Goal: Task Accomplishment & Management: Manage account settings

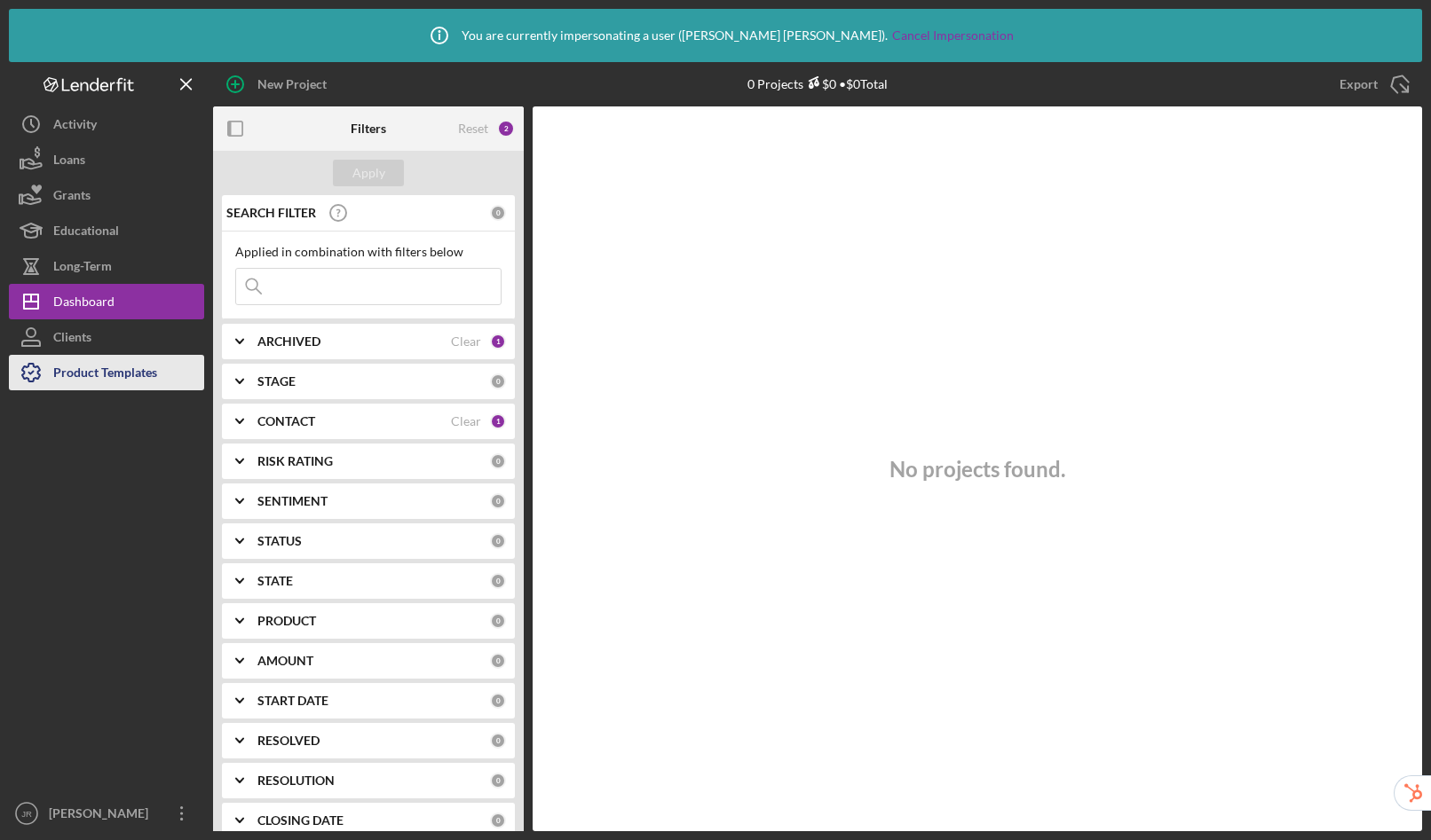
click at [116, 380] on div "New Project 0 Projects $0 • $0 Total Export Icon/Export Filters Reset 2 Apply S…" at bounding box center [715, 446] width 1413 height 769
click at [118, 375] on div "Product Templates" at bounding box center [105, 375] width 104 height 40
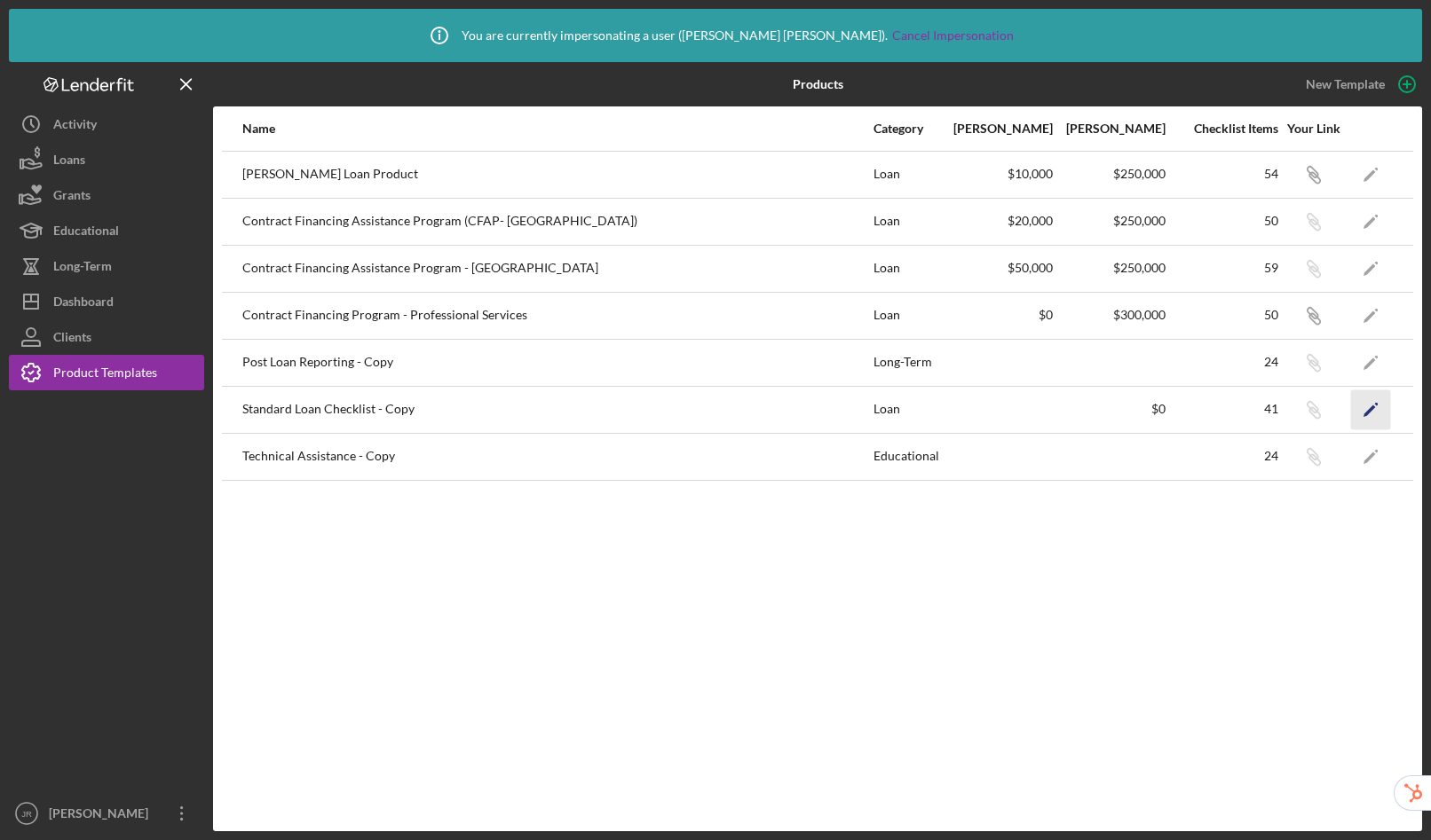
click at [1371, 409] on polygon "button" at bounding box center [1369, 410] width 13 height 13
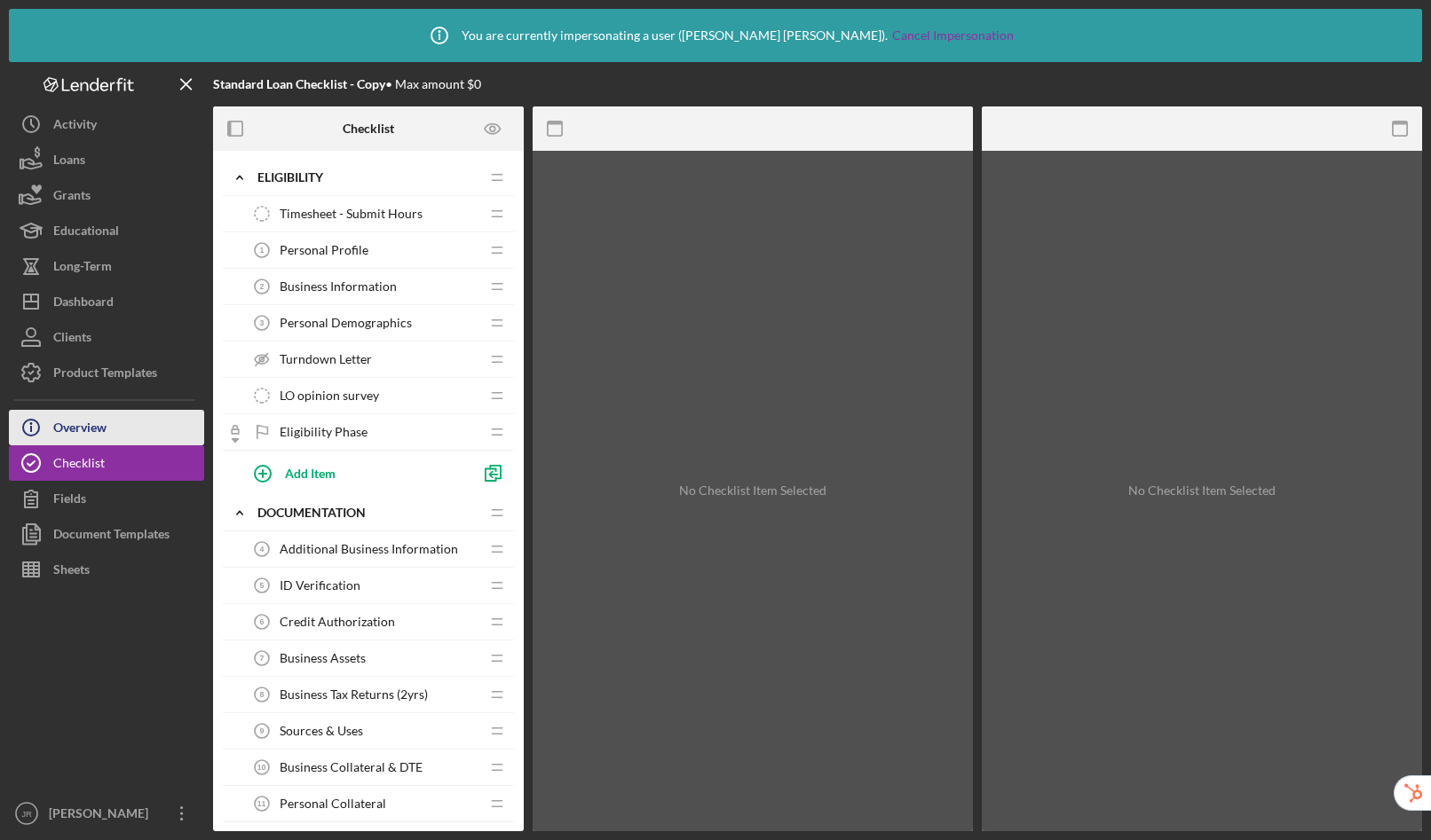
click at [82, 426] on div "Overview" at bounding box center [79, 430] width 53 height 40
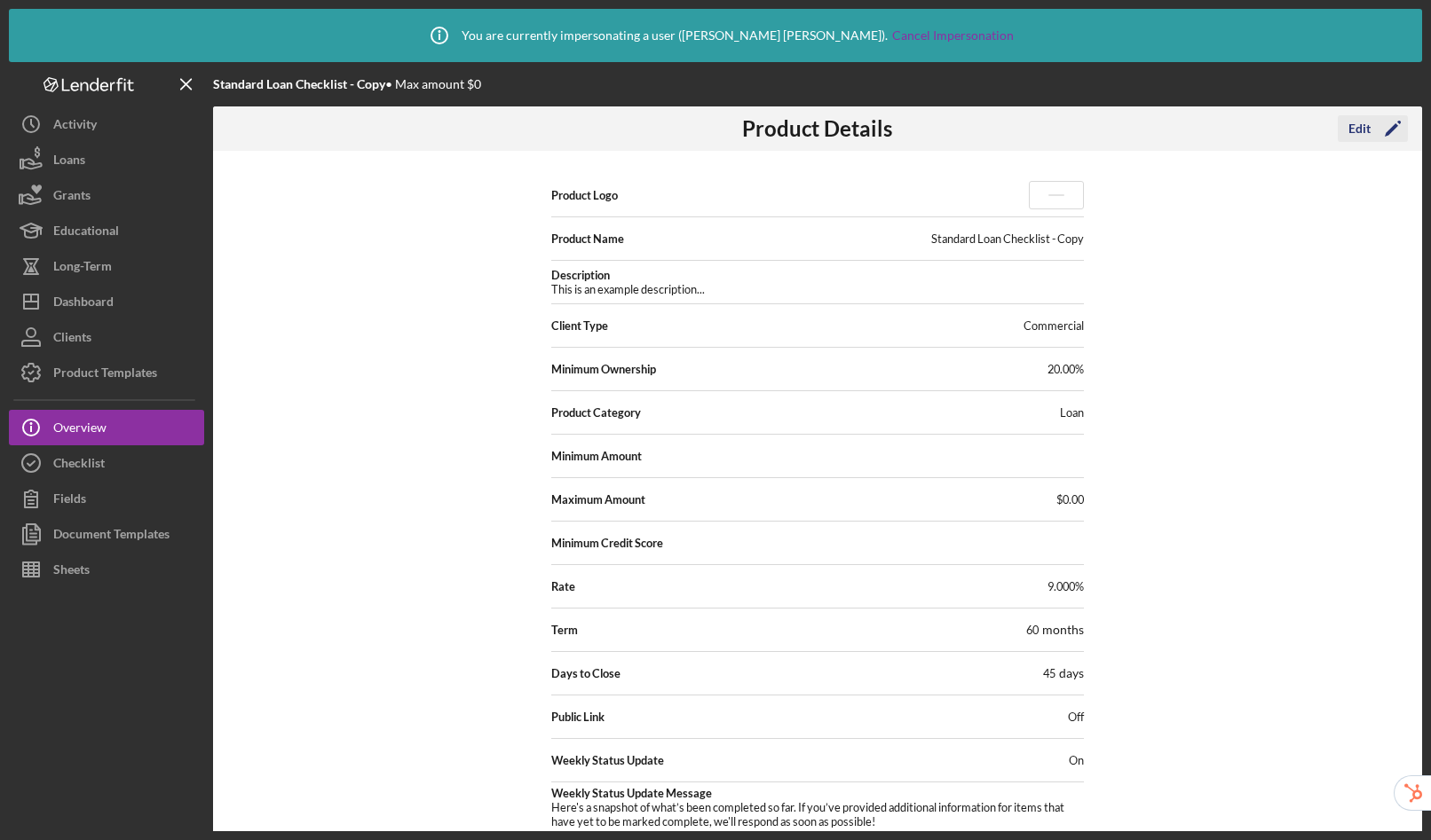
click at [1371, 127] on icon "Icon/Edit" at bounding box center [1392, 129] width 45 height 45
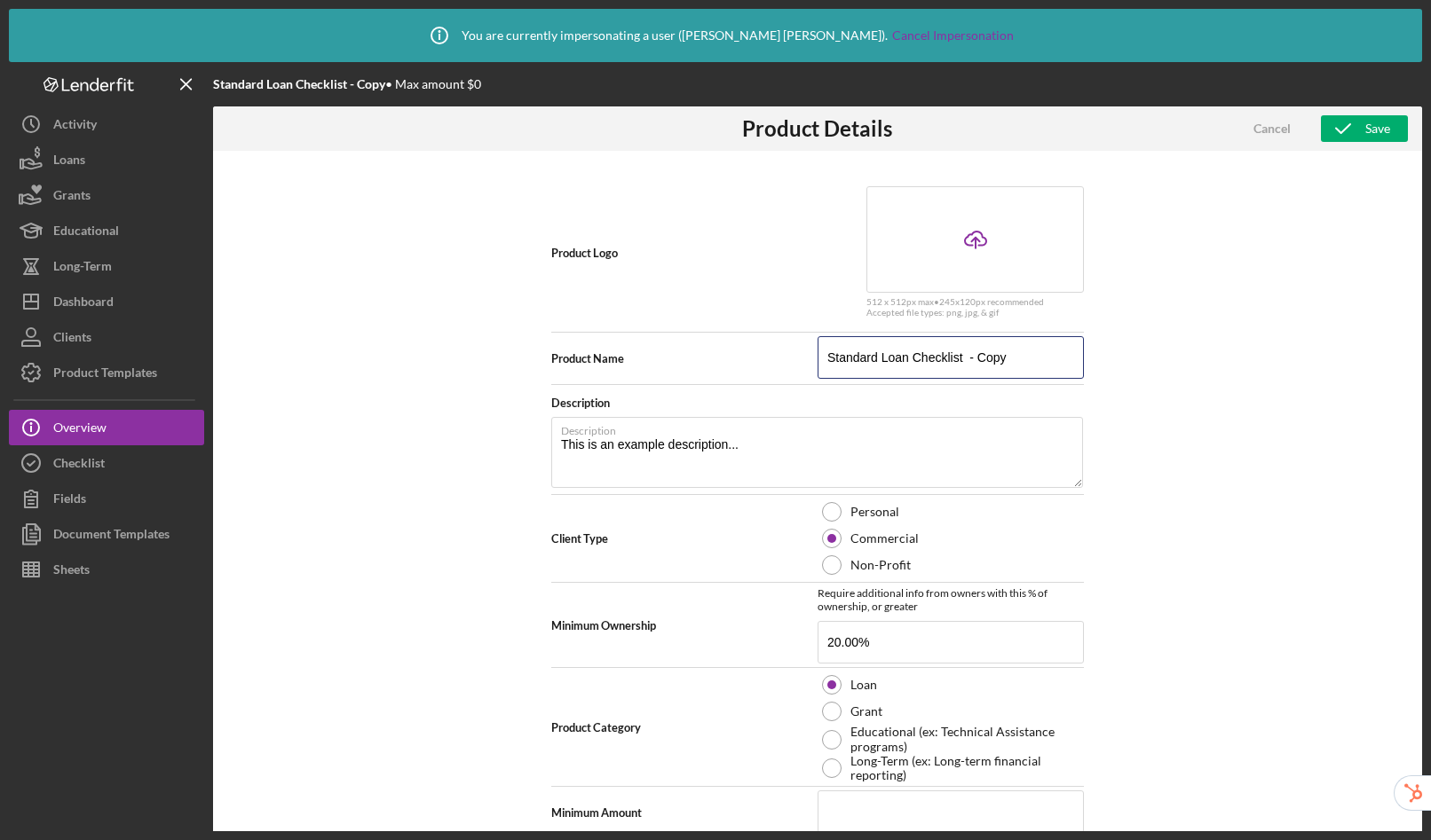
drag, startPoint x: 1021, startPoint y: 360, endPoint x: 781, endPoint y: 358, distance: 240.0
click at [781, 358] on div "Product Name Standard Loan Checklist - Copy" at bounding box center [817, 358] width 533 height 45
type input "Bond Submission"
click at [1354, 131] on icon "button" at bounding box center [1343, 129] width 45 height 45
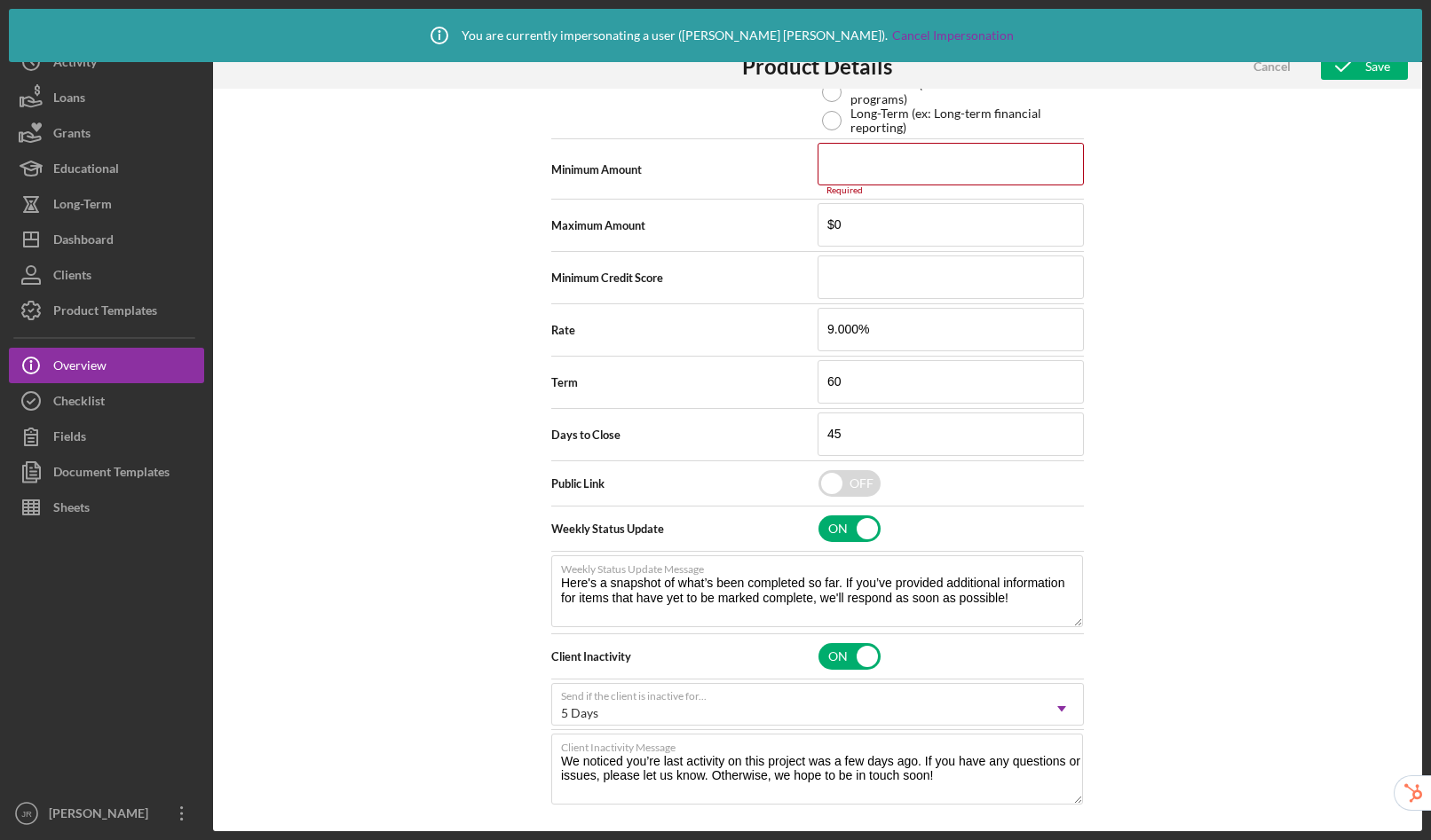
scroll to position [586, 0]
click at [893, 172] on input at bounding box center [950, 164] width 266 height 43
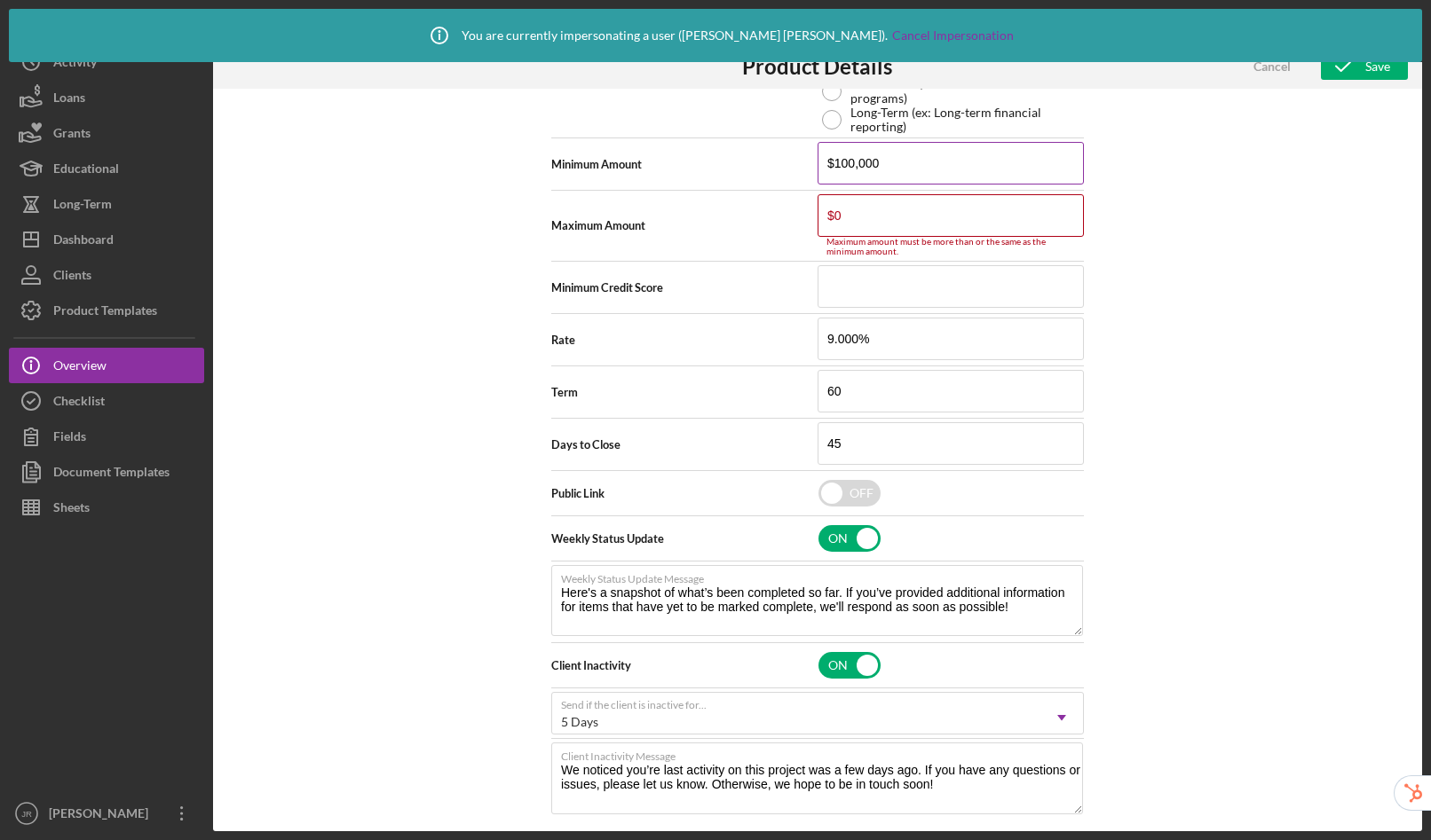
drag, startPoint x: 900, startPoint y: 167, endPoint x: 820, endPoint y: 163, distance: 80.1
click at [820, 163] on input "$100,000" at bounding box center [950, 164] width 266 height 43
type input "$1,000"
click at [862, 215] on input "$0" at bounding box center [950, 216] width 266 height 43
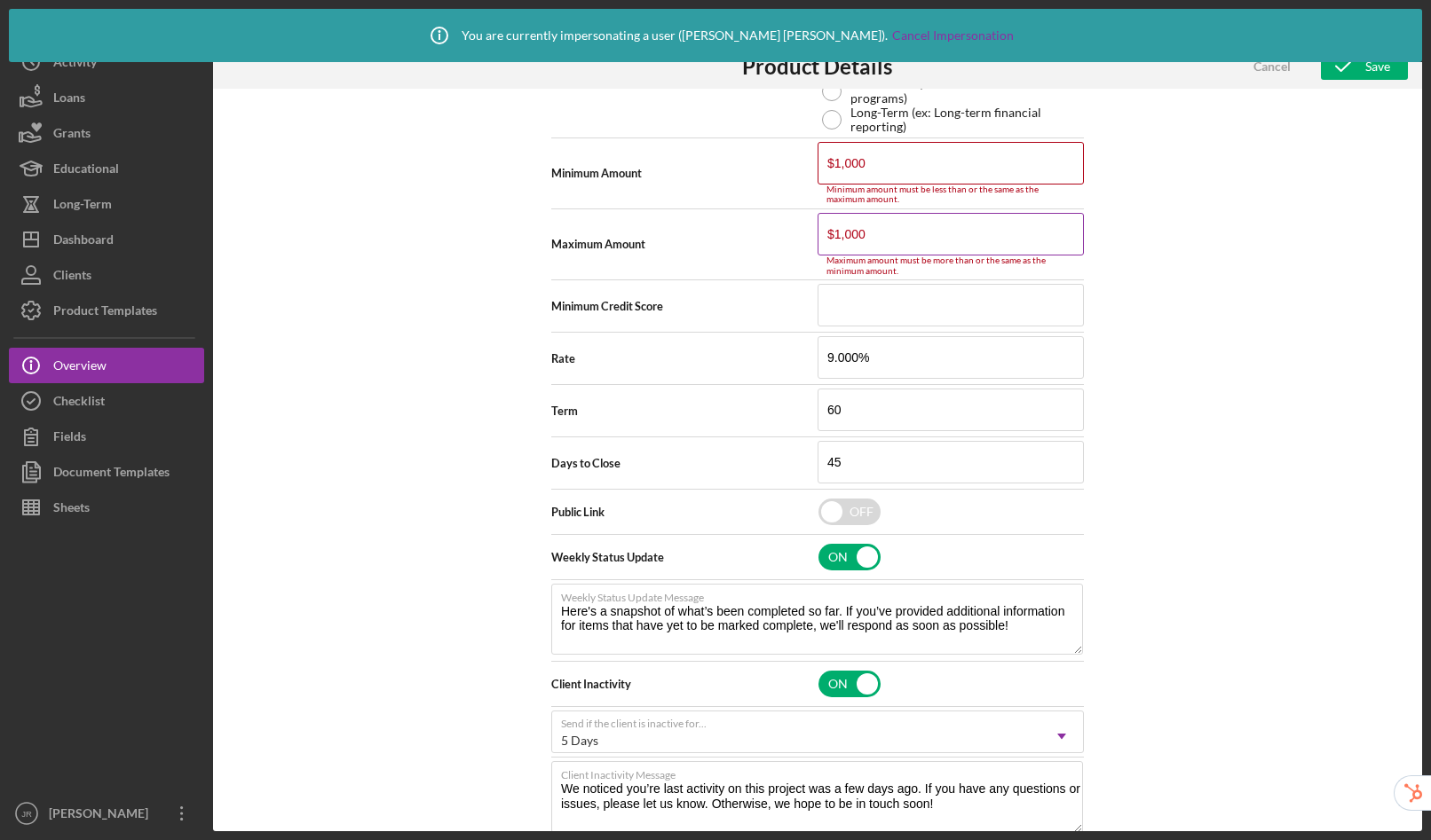
scroll to position [579, 0]
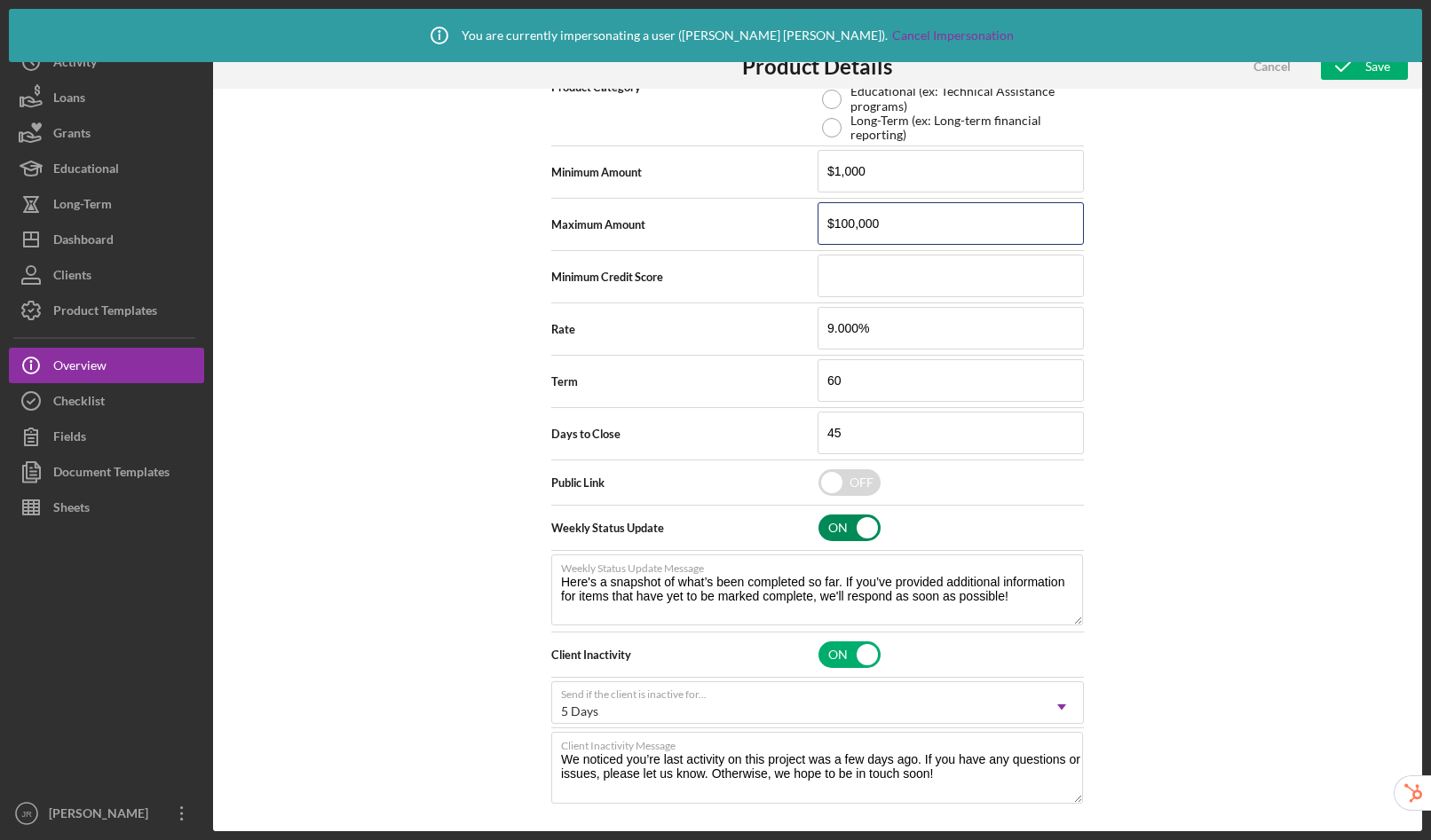
type input "$100,000"
click at [835, 523] on input "checkbox" at bounding box center [849, 528] width 62 height 27
checkbox input "false"
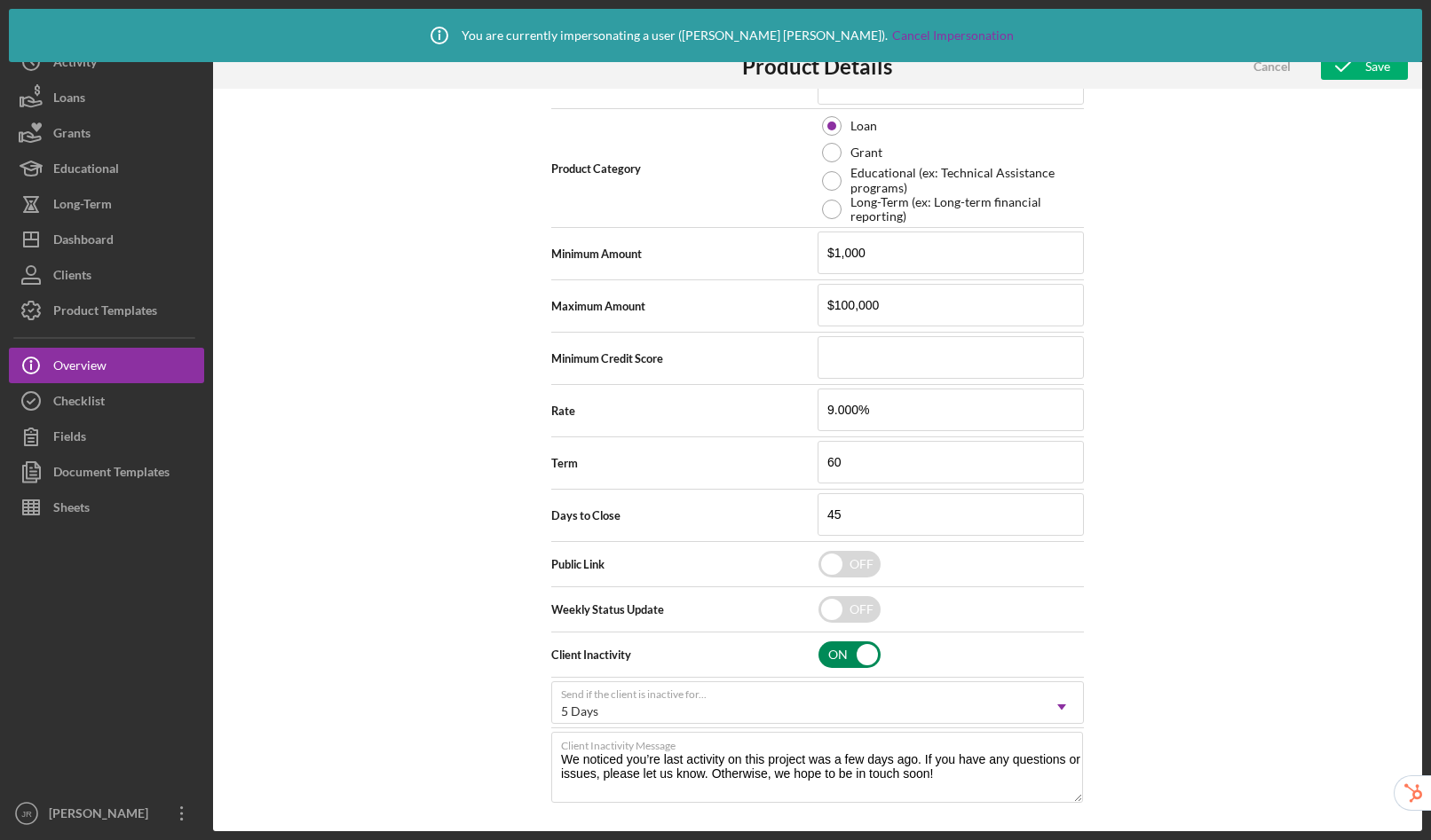
click at [862, 648] on input "checkbox" at bounding box center [849, 655] width 62 height 27
checkbox input "false"
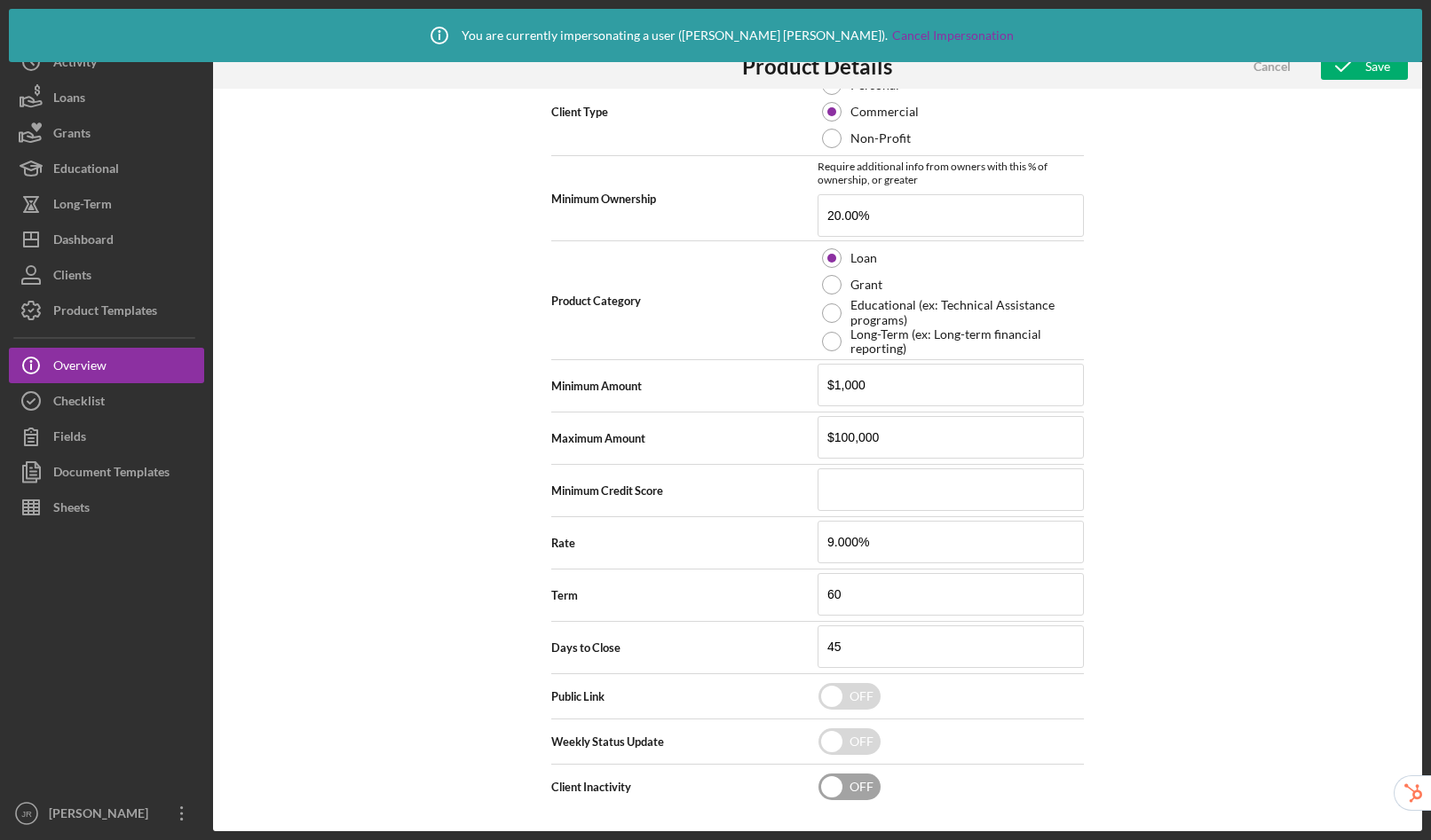
click at [1349, 81] on div "Cancel Save" at bounding box center [1318, 67] width 180 height 45
click at [1353, 69] on icon "button" at bounding box center [1343, 67] width 45 height 45
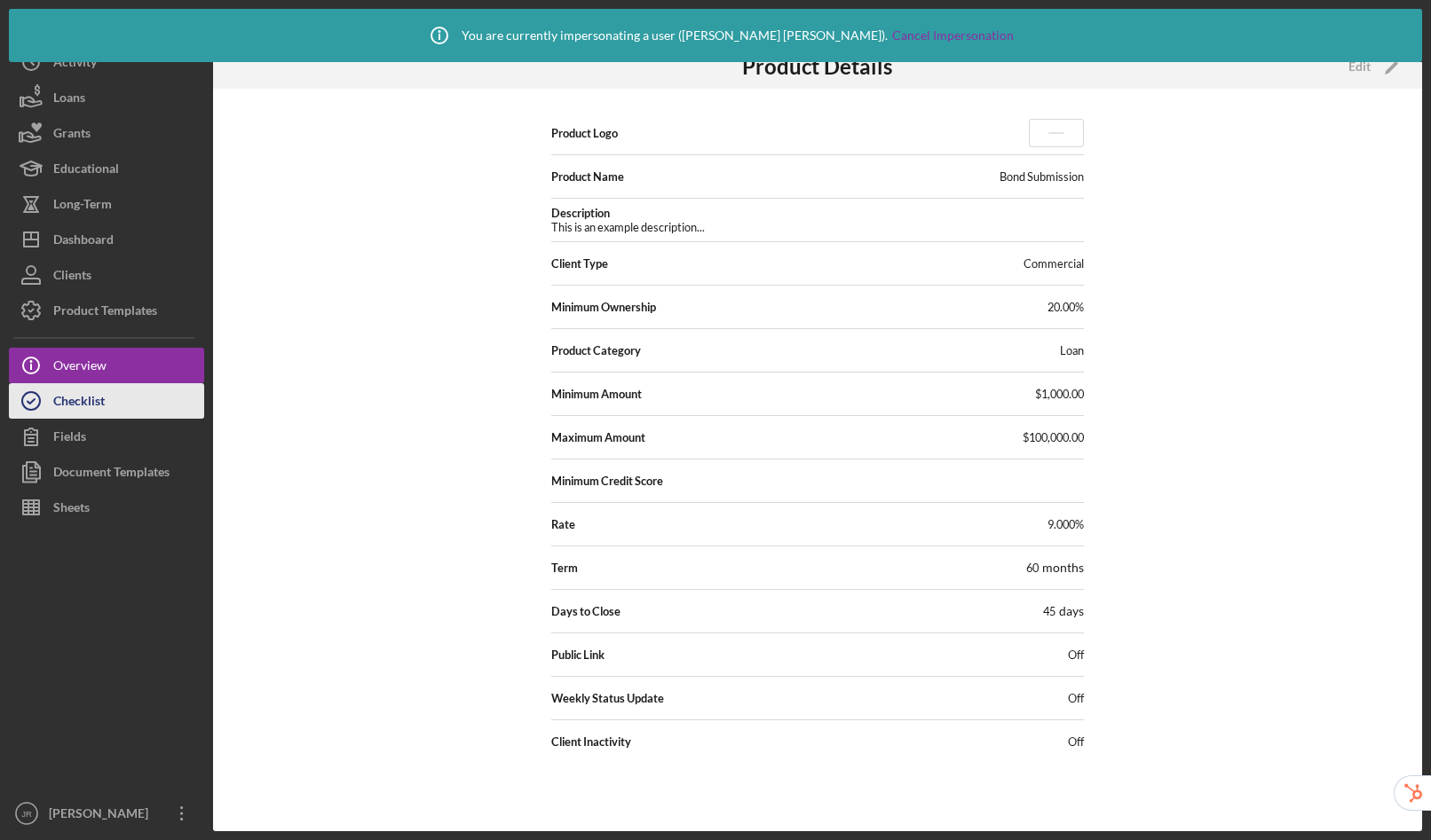
click at [69, 410] on div "Checklist" at bounding box center [78, 403] width 51 height 40
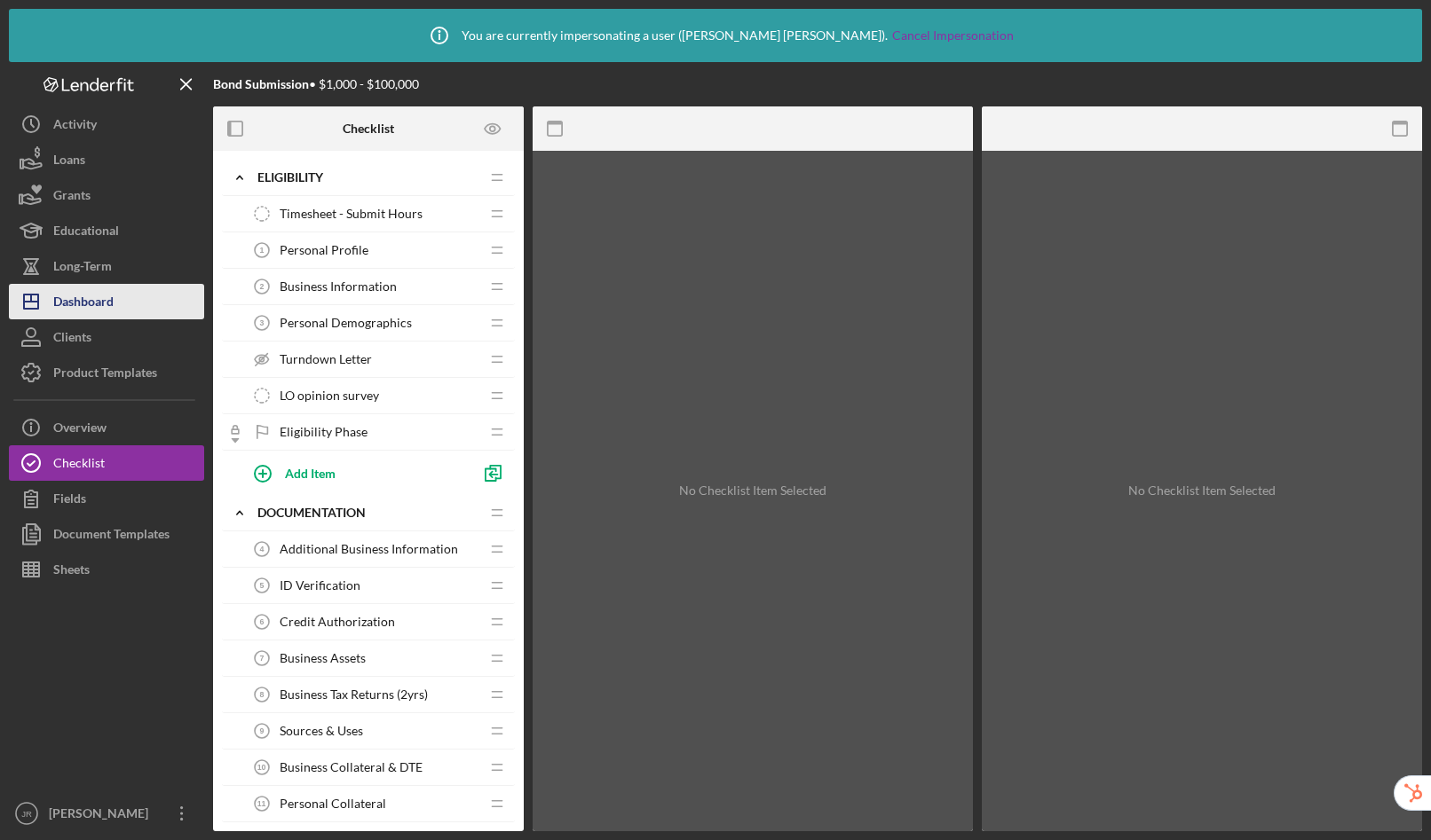
click at [96, 304] on div "Dashboard" at bounding box center [83, 303] width 60 height 40
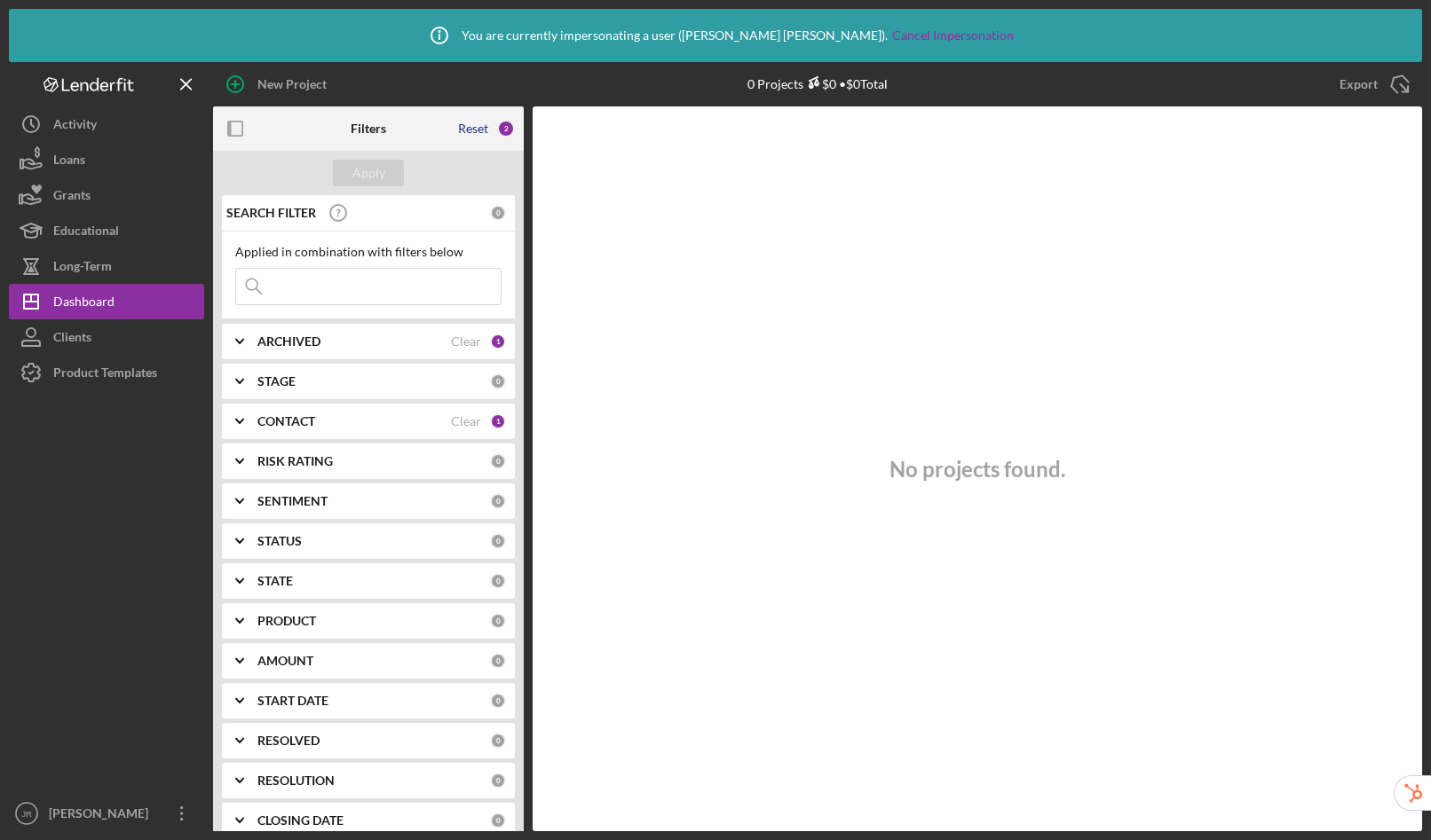
click at [483, 127] on div "Reset" at bounding box center [472, 129] width 30 height 15
click at [377, 176] on div "Apply" at bounding box center [369, 173] width 33 height 27
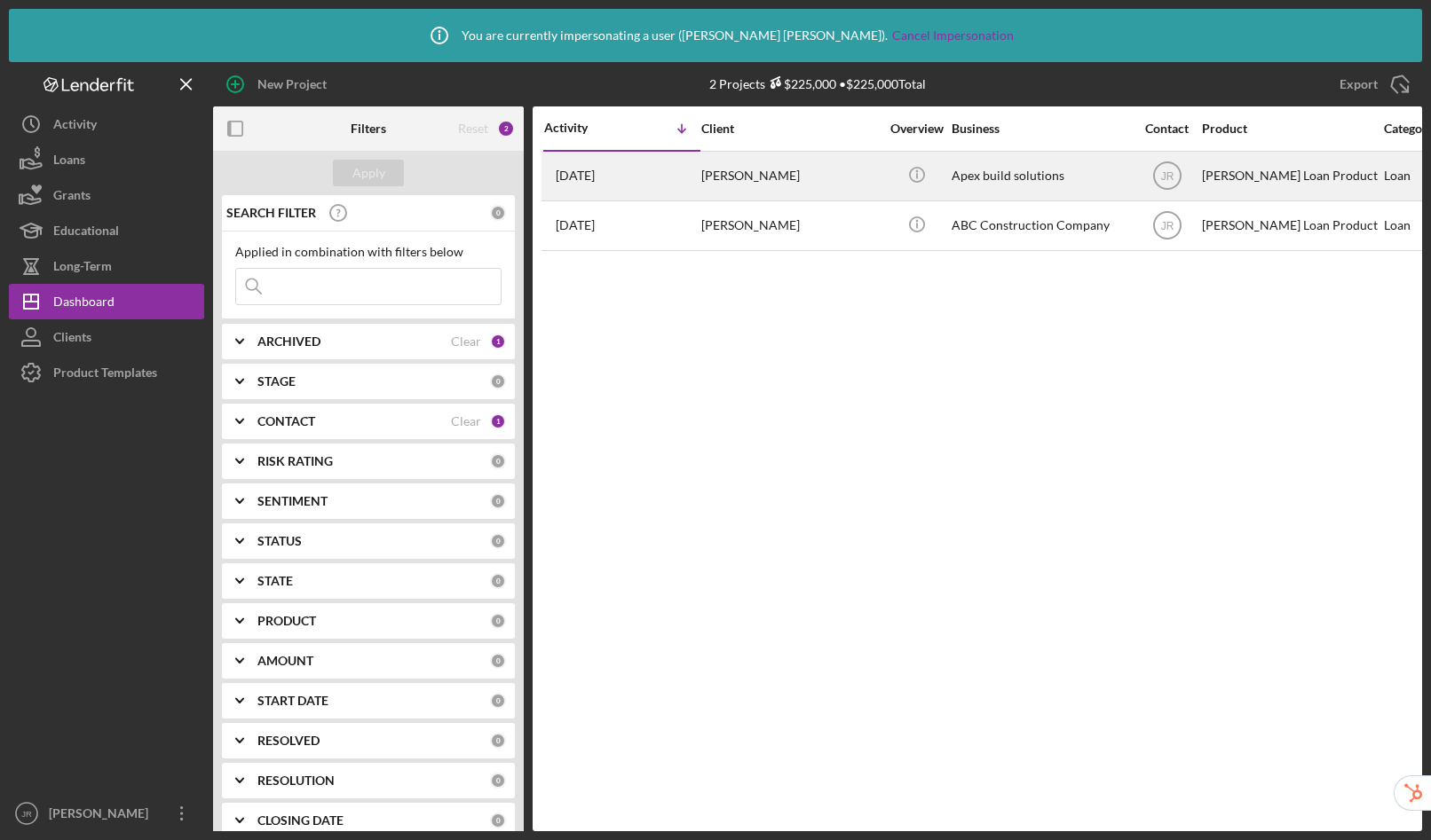
click at [800, 185] on div "[PERSON_NAME]" at bounding box center [789, 176] width 177 height 47
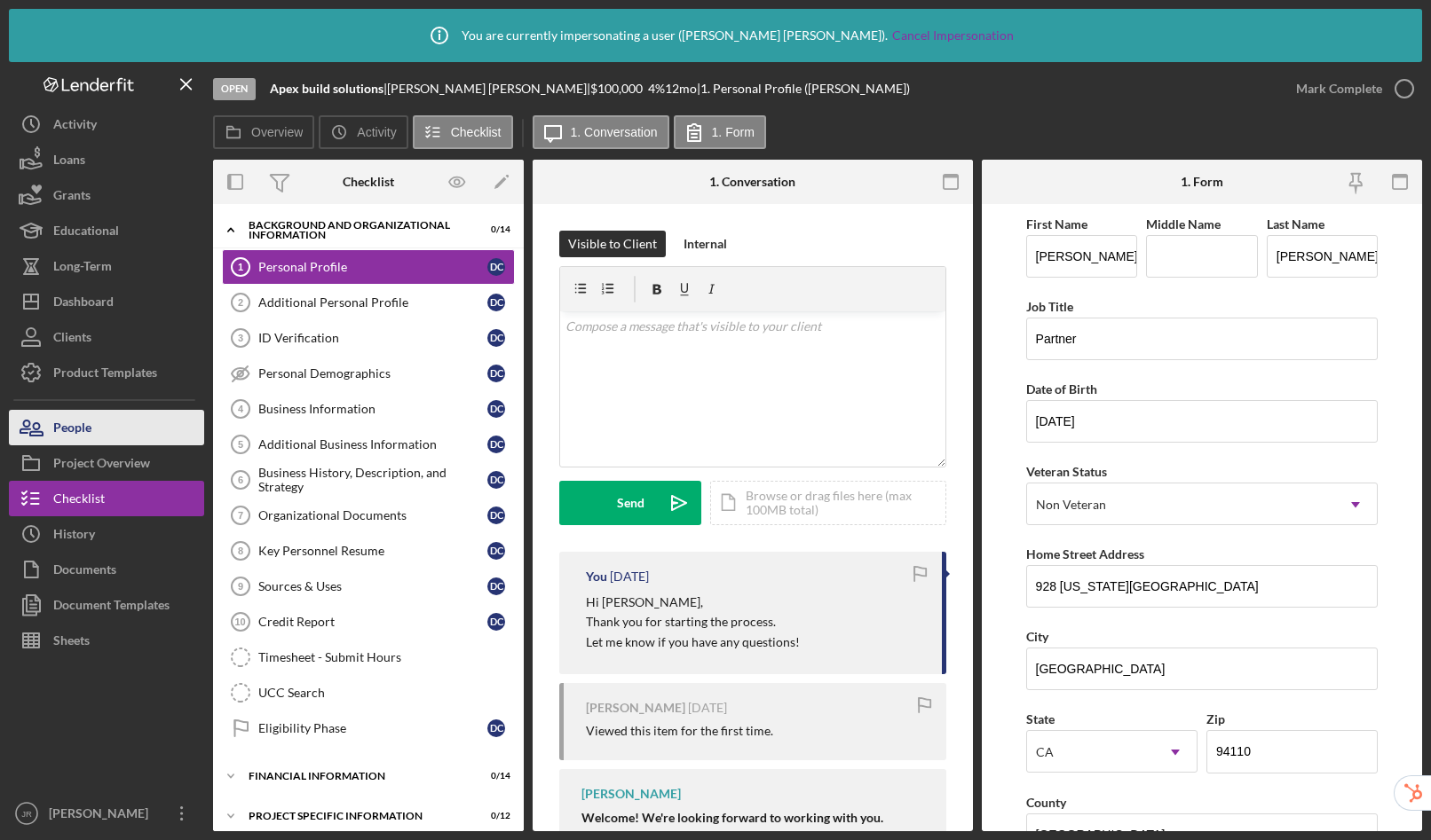
click at [125, 419] on button "People" at bounding box center [107, 428] width 196 height 36
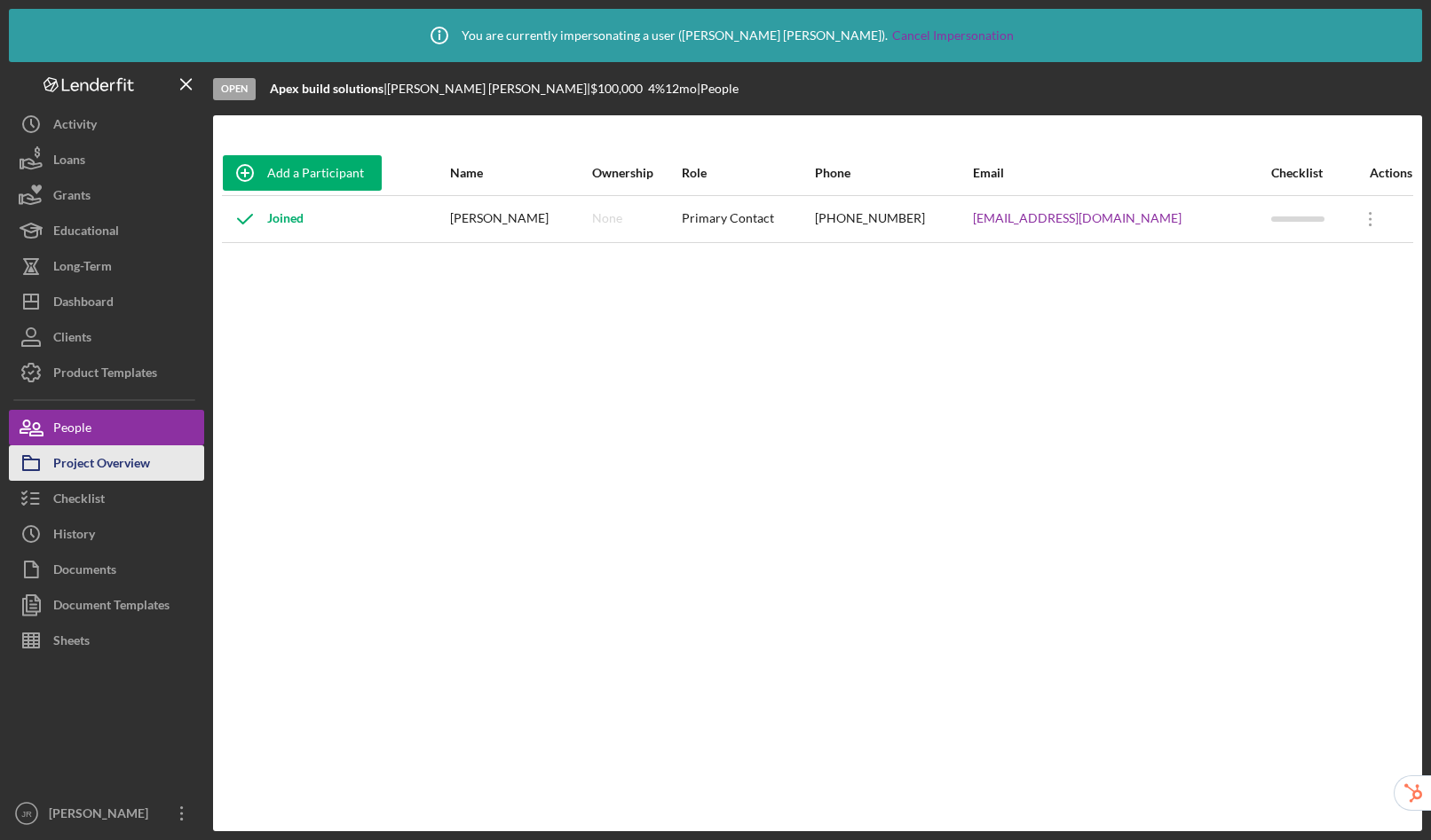
click at [133, 464] on div "Project Overview" at bounding box center [102, 465] width 97 height 40
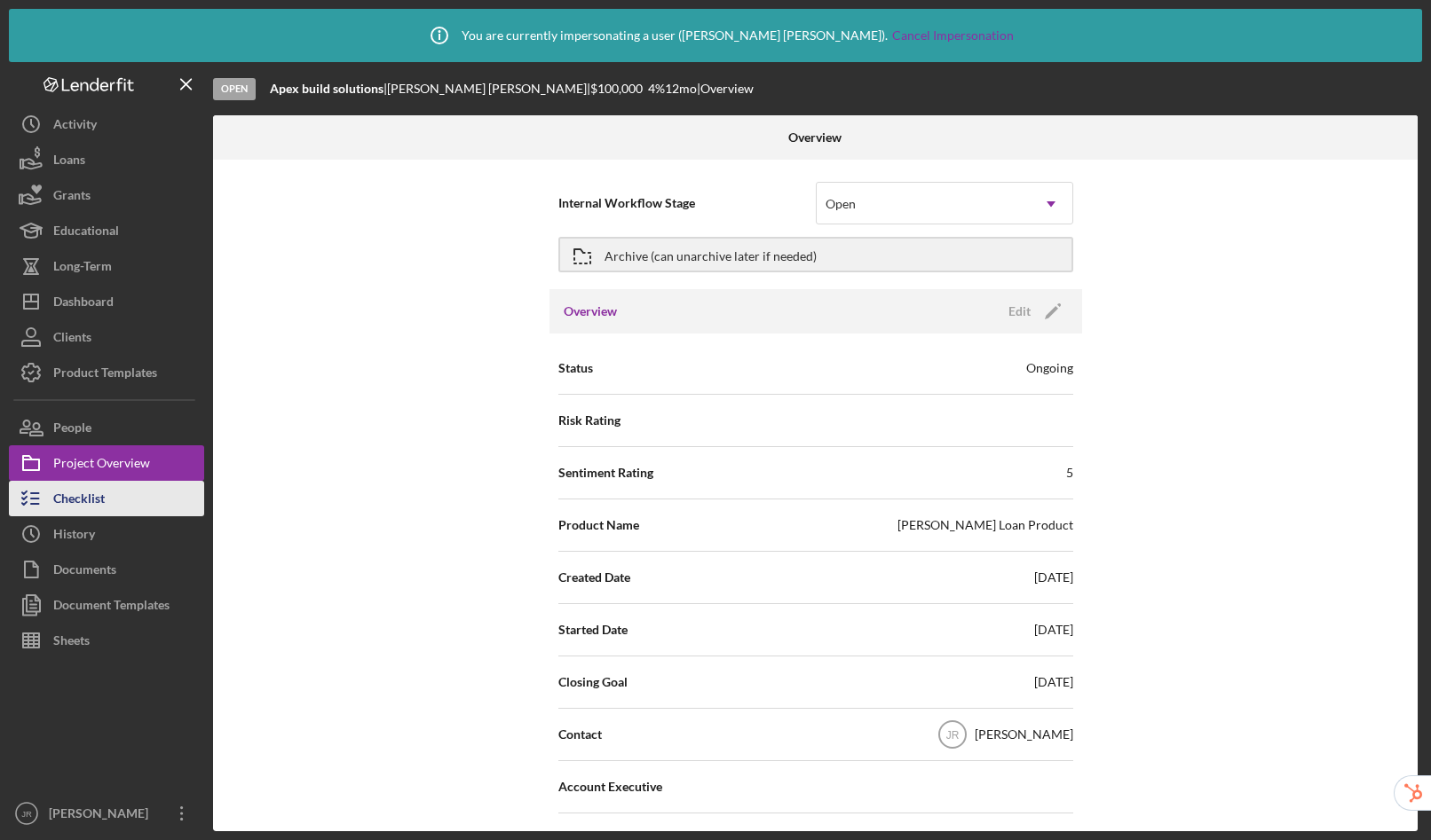
click at [123, 501] on button "Checklist" at bounding box center [107, 498] width 196 height 36
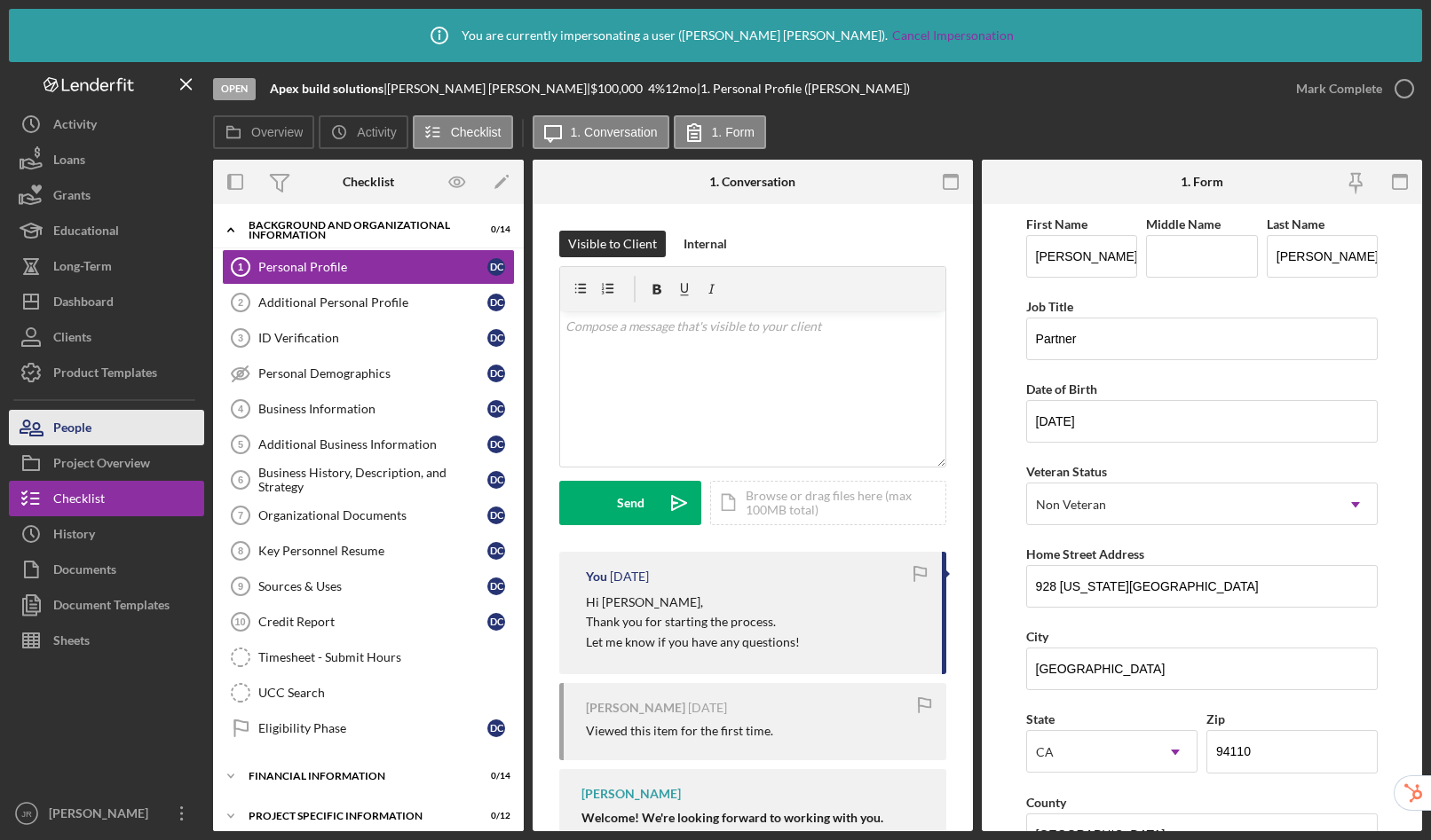
click at [124, 430] on button "People" at bounding box center [107, 428] width 196 height 36
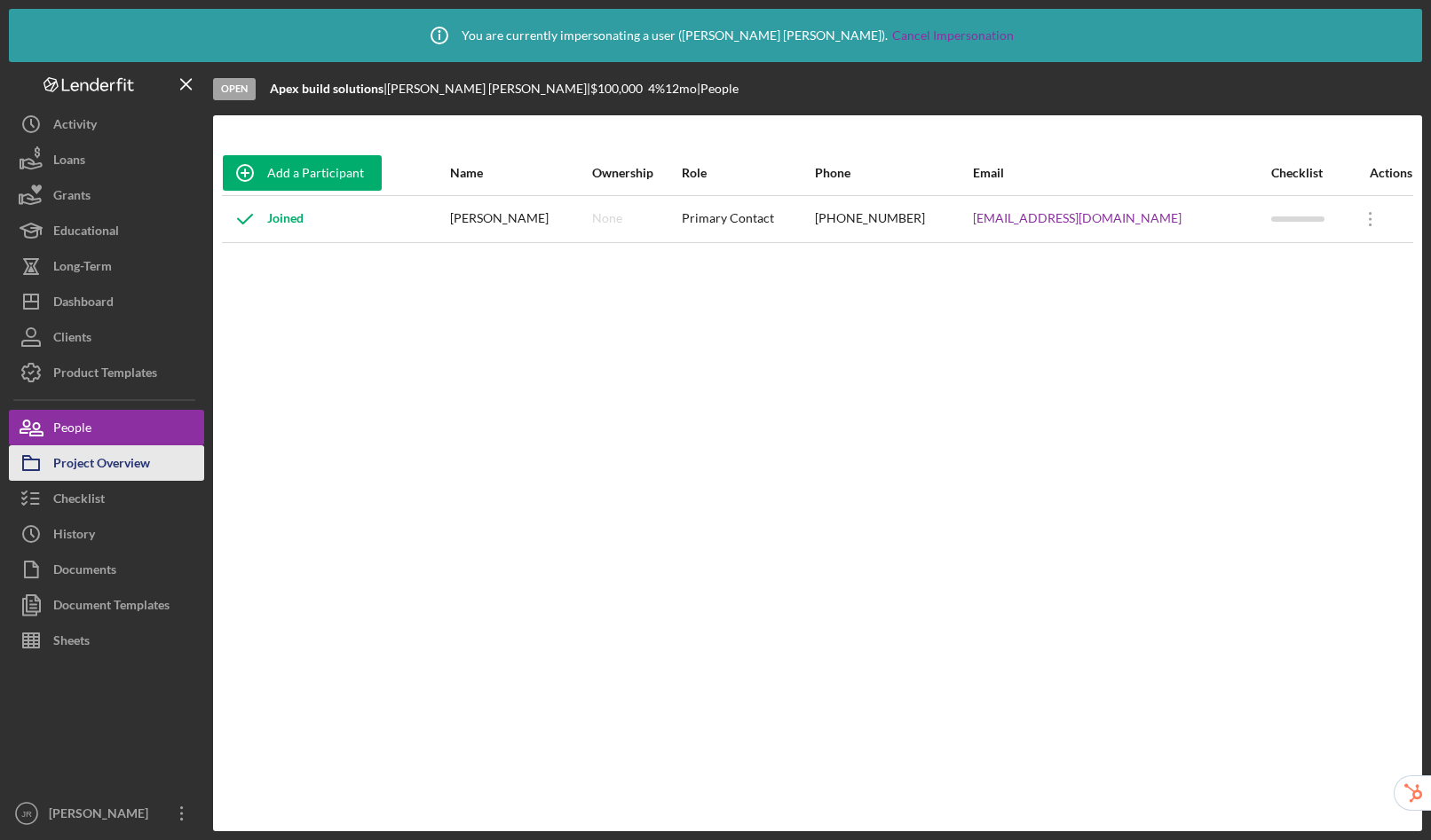
click at [119, 472] on div "Project Overview" at bounding box center [102, 465] width 97 height 40
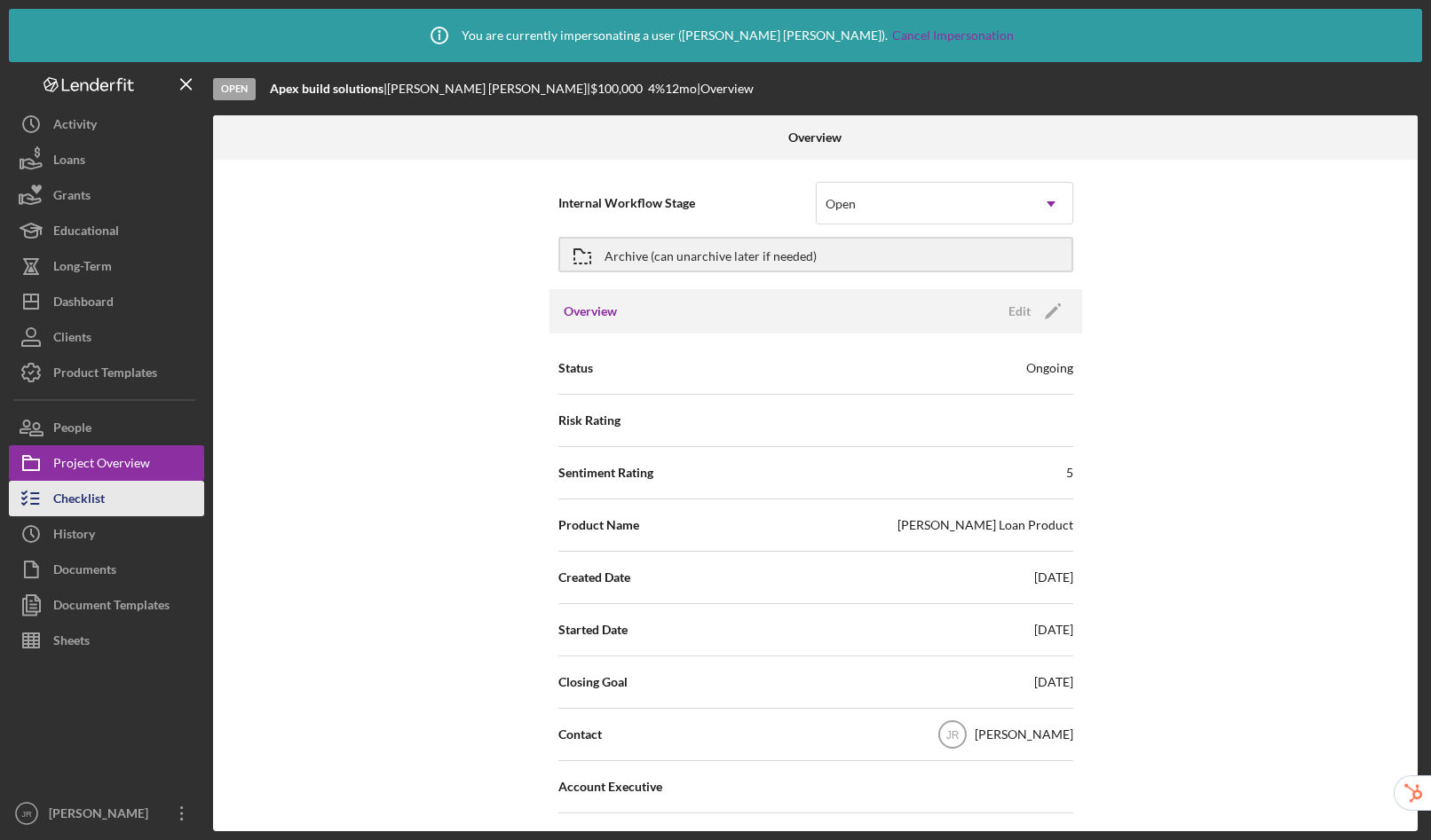
click at [107, 487] on button "Checklist" at bounding box center [107, 498] width 196 height 36
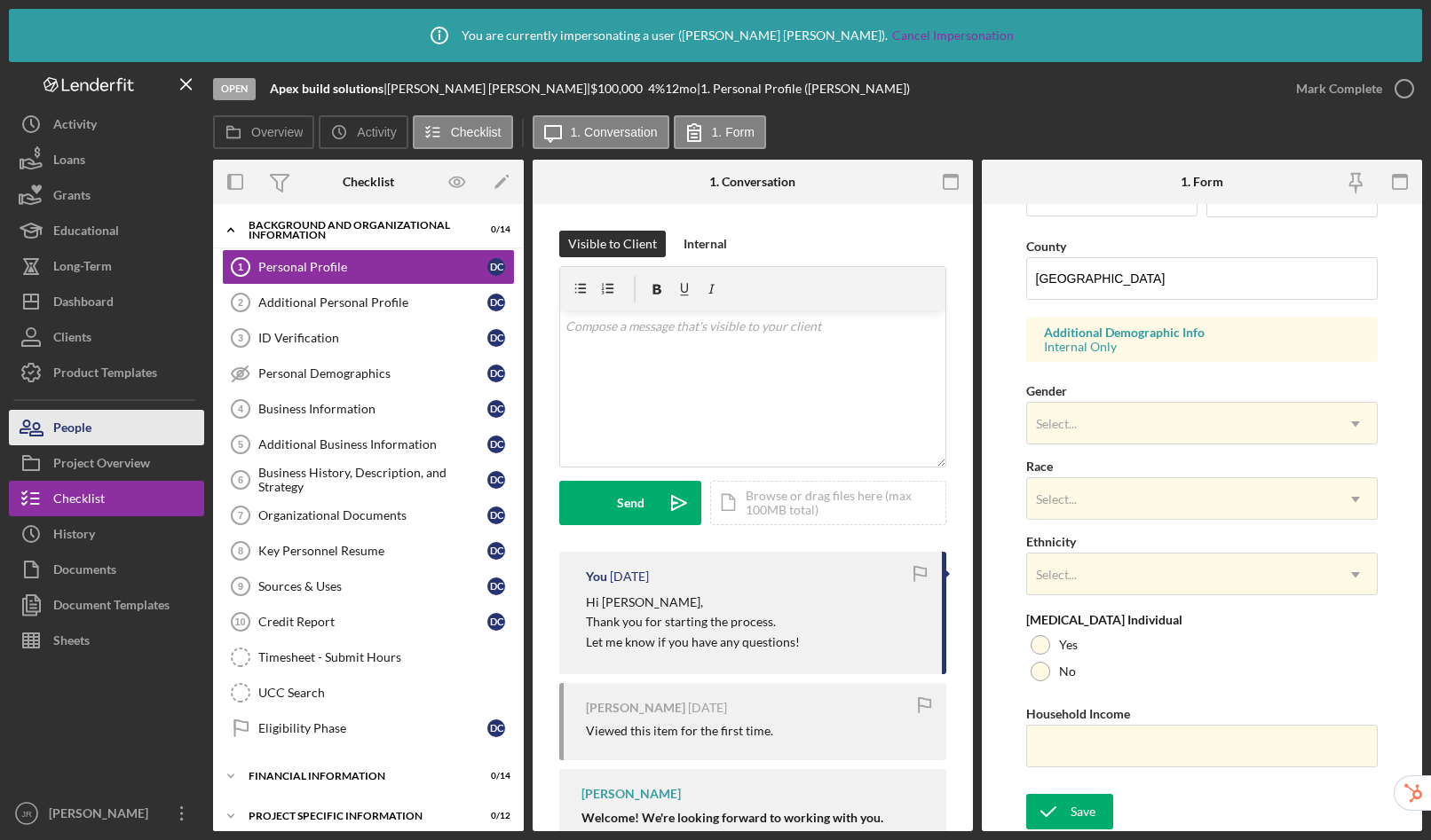
click at [125, 427] on button "People" at bounding box center [107, 428] width 196 height 36
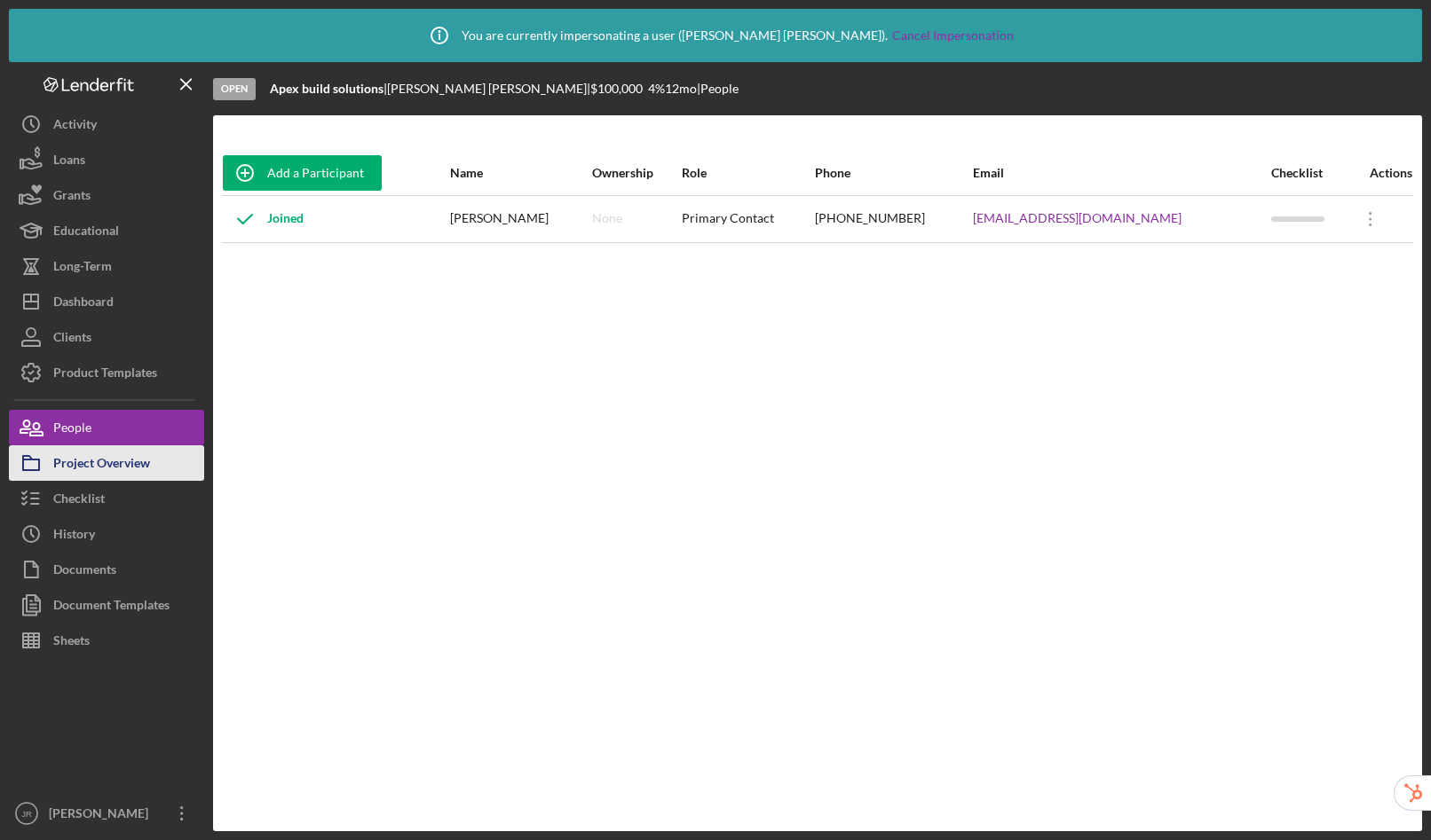
click at [123, 452] on div "Project Overview" at bounding box center [102, 465] width 97 height 40
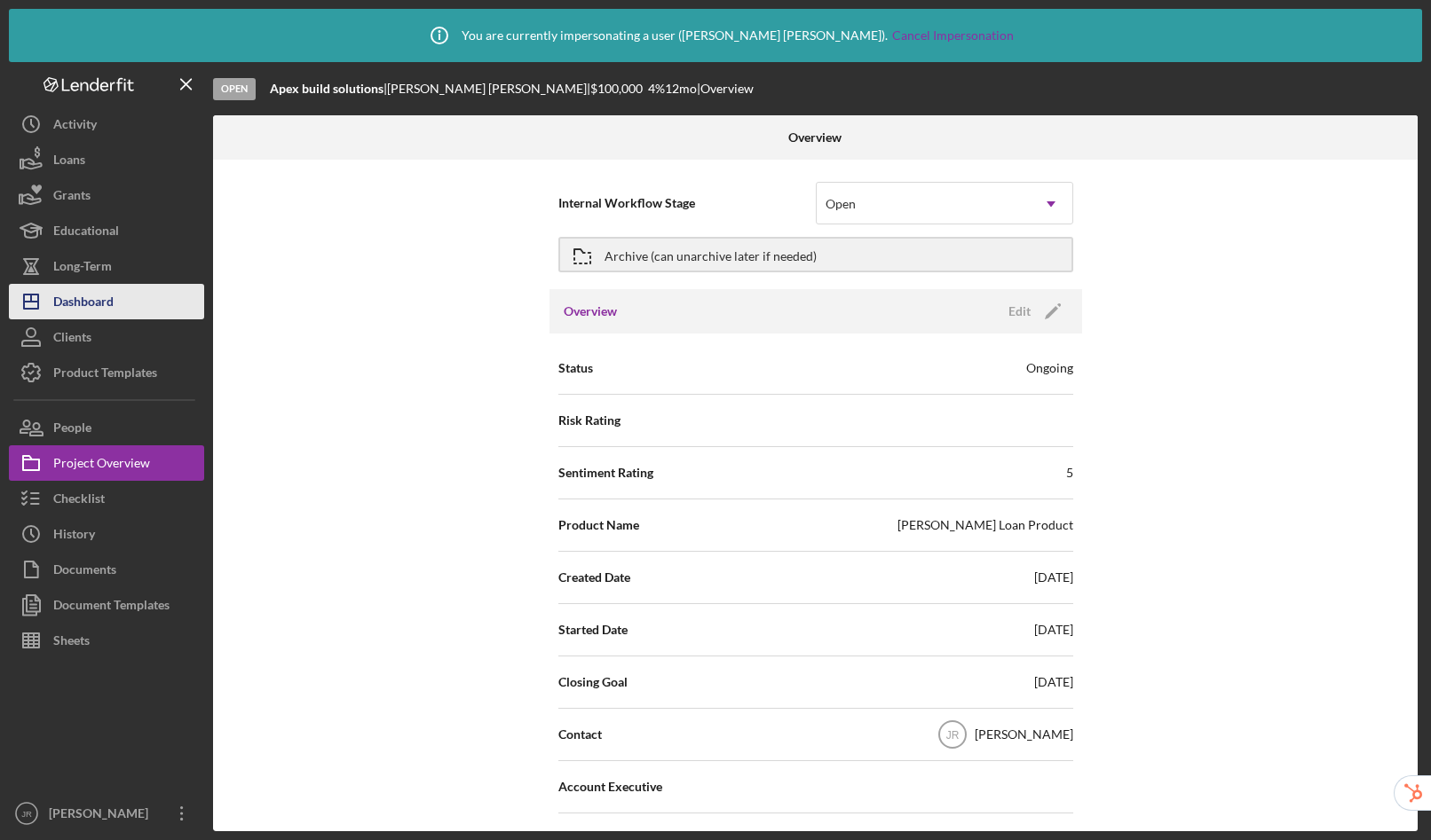
click at [70, 316] on div "Dashboard" at bounding box center [83, 303] width 60 height 40
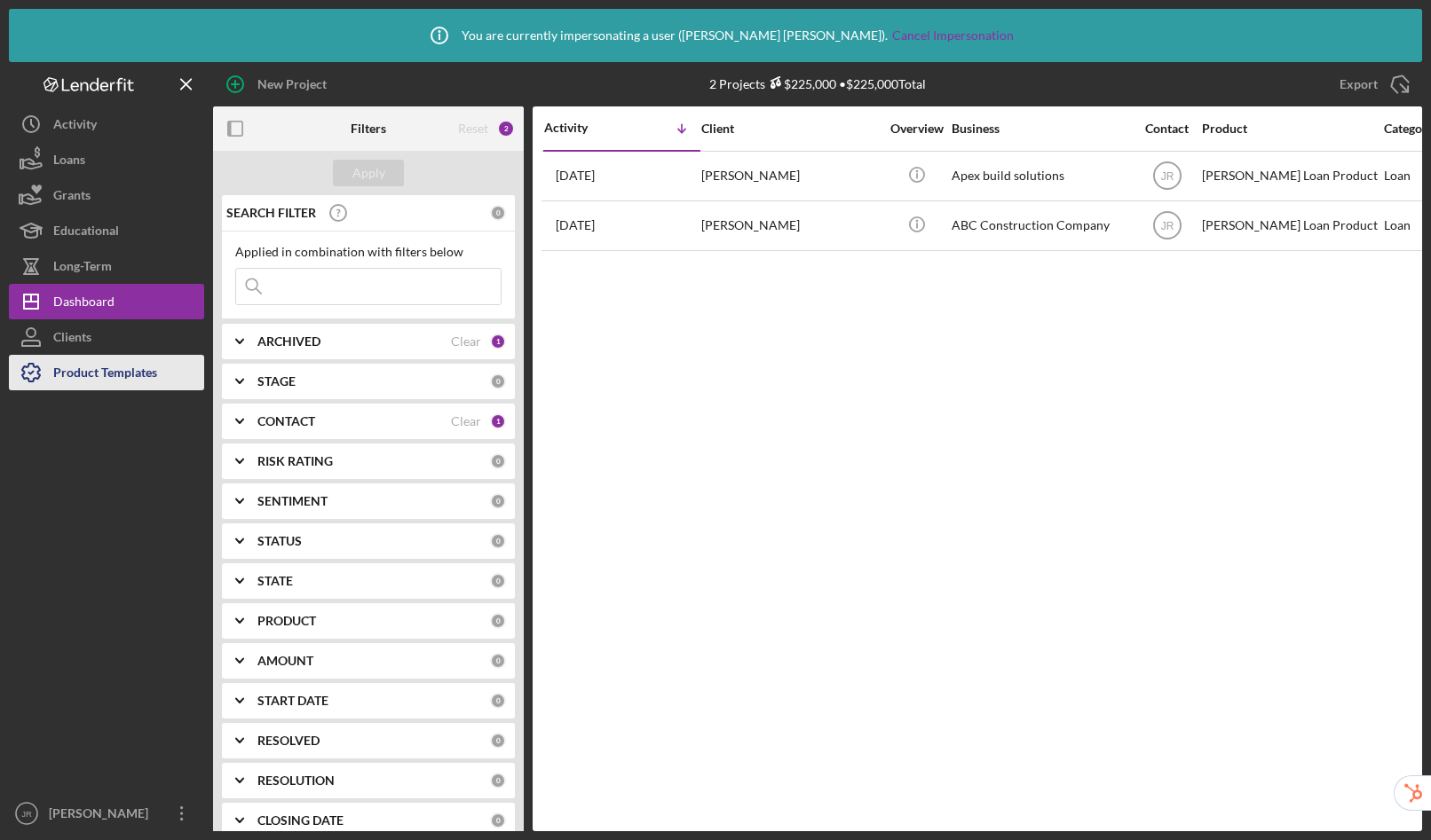
click at [130, 379] on div "Product Templates" at bounding box center [105, 375] width 104 height 40
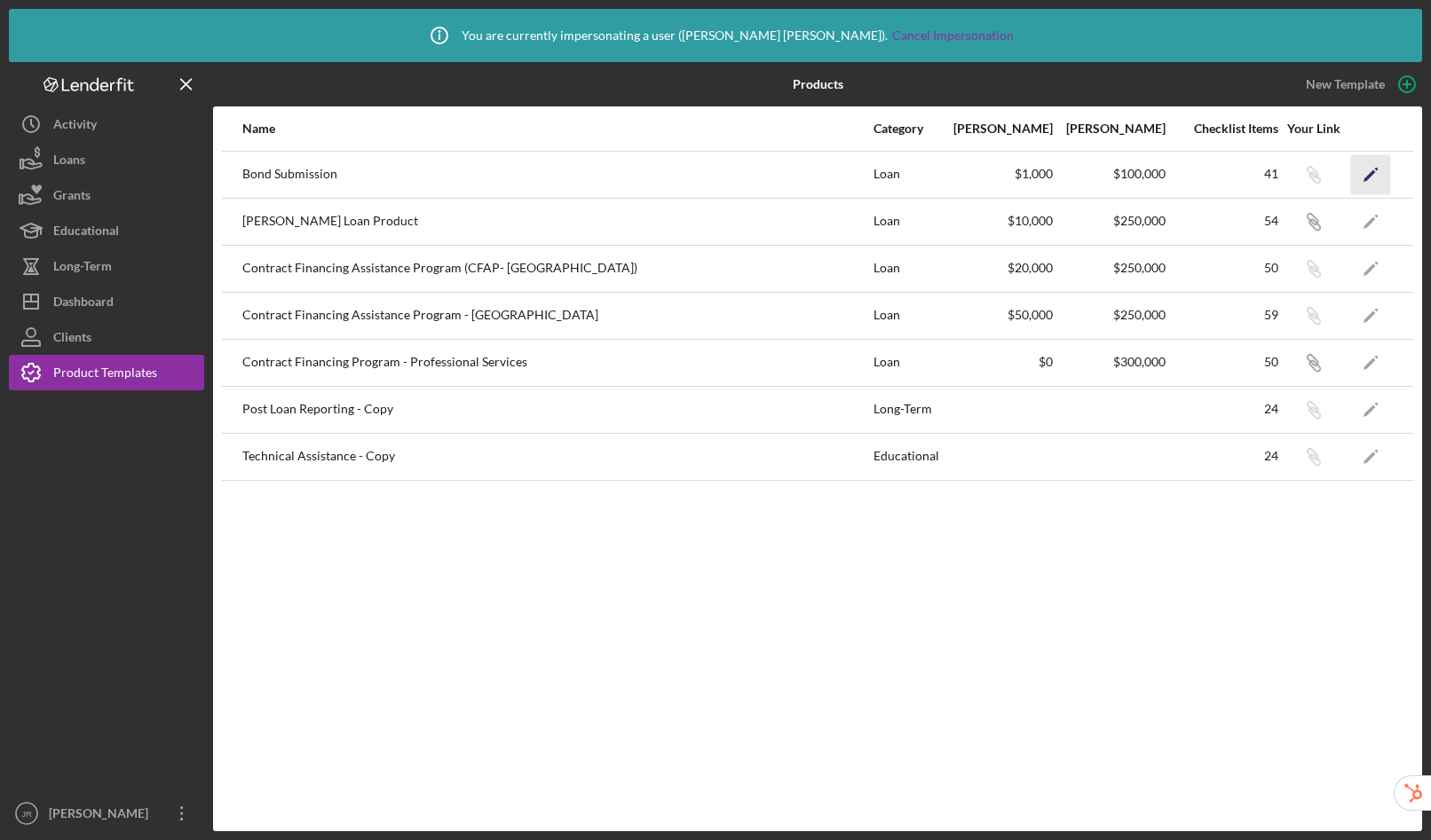
click at [1366, 171] on icon "Icon/Edit" at bounding box center [1370, 174] width 40 height 40
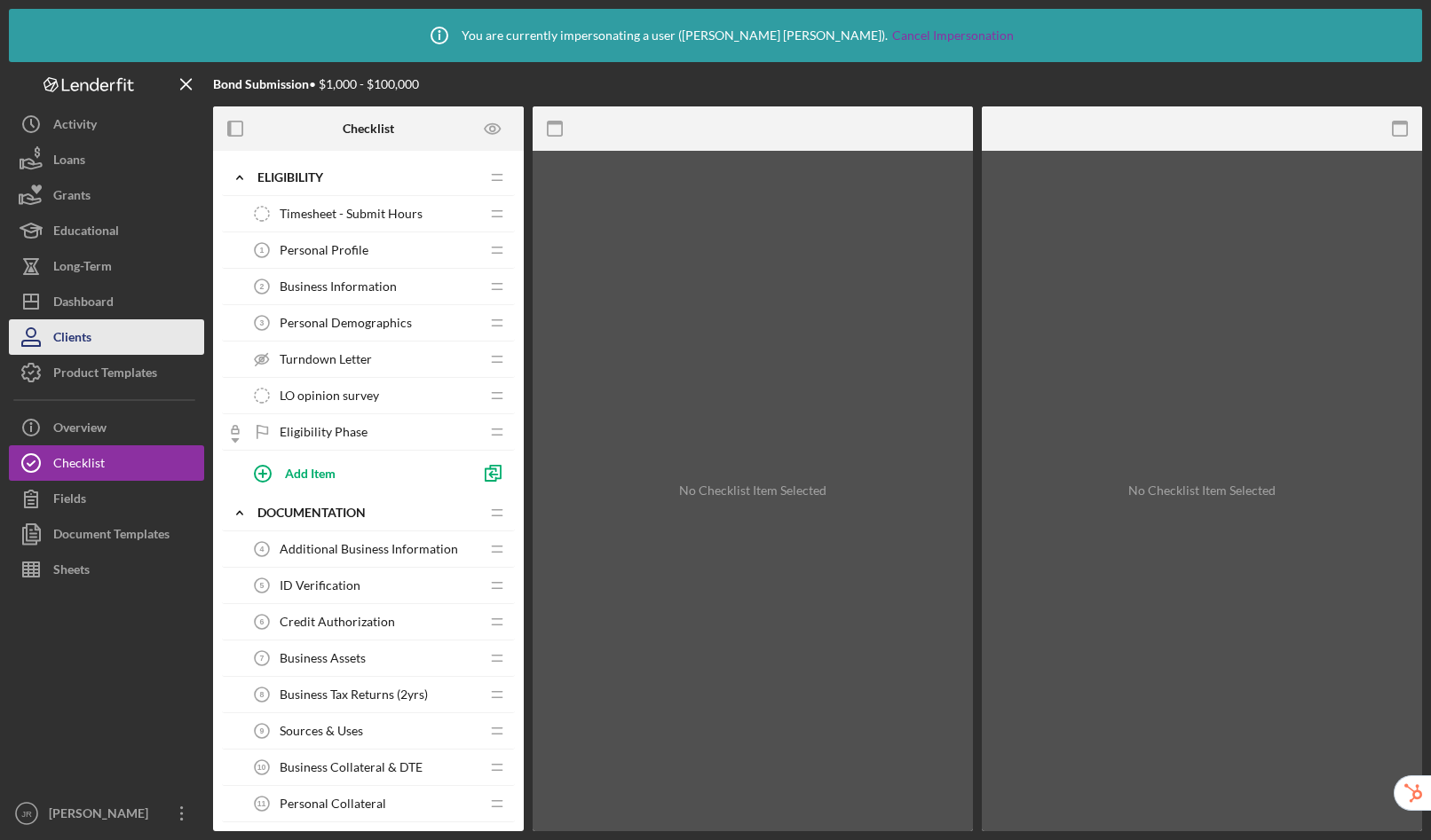
drag, startPoint x: 93, startPoint y: 375, endPoint x: 107, endPoint y: 331, distance: 46.2
click at [93, 375] on div "Product Templates" at bounding box center [105, 375] width 104 height 40
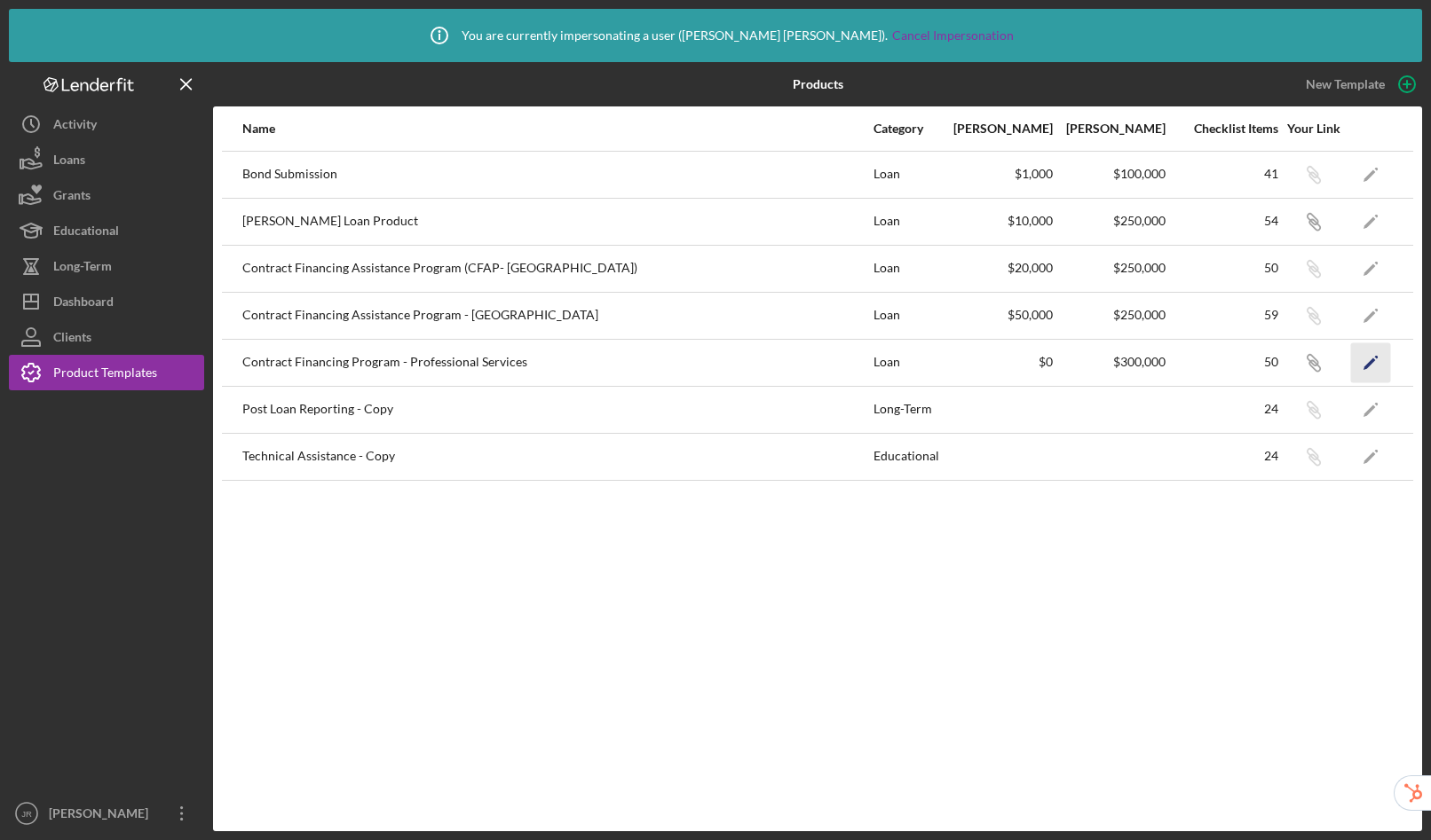
click at [1379, 363] on icon "Icon/Edit" at bounding box center [1370, 362] width 40 height 40
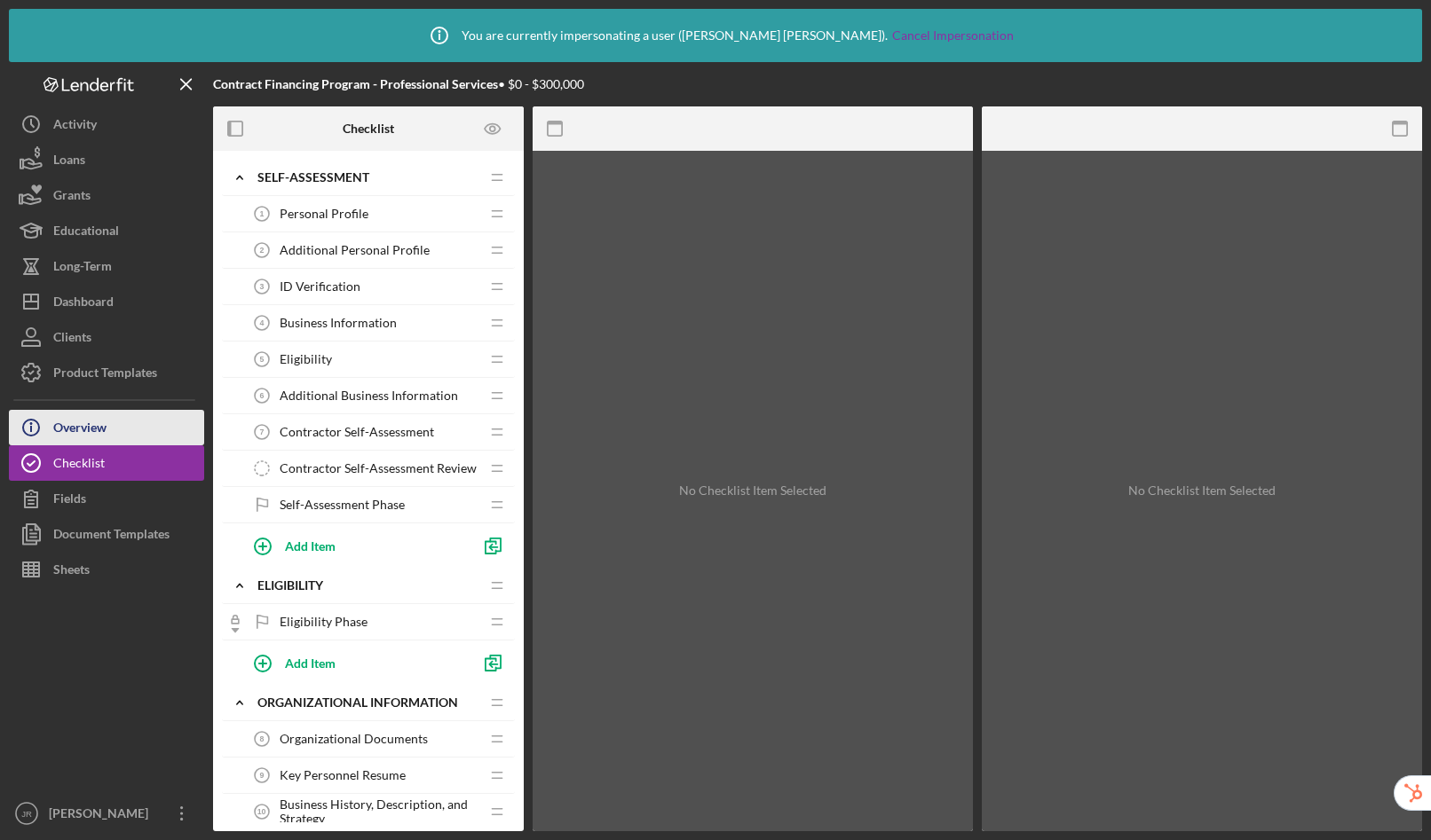
click at [126, 418] on button "Icon/Info Overview" at bounding box center [107, 428] width 196 height 36
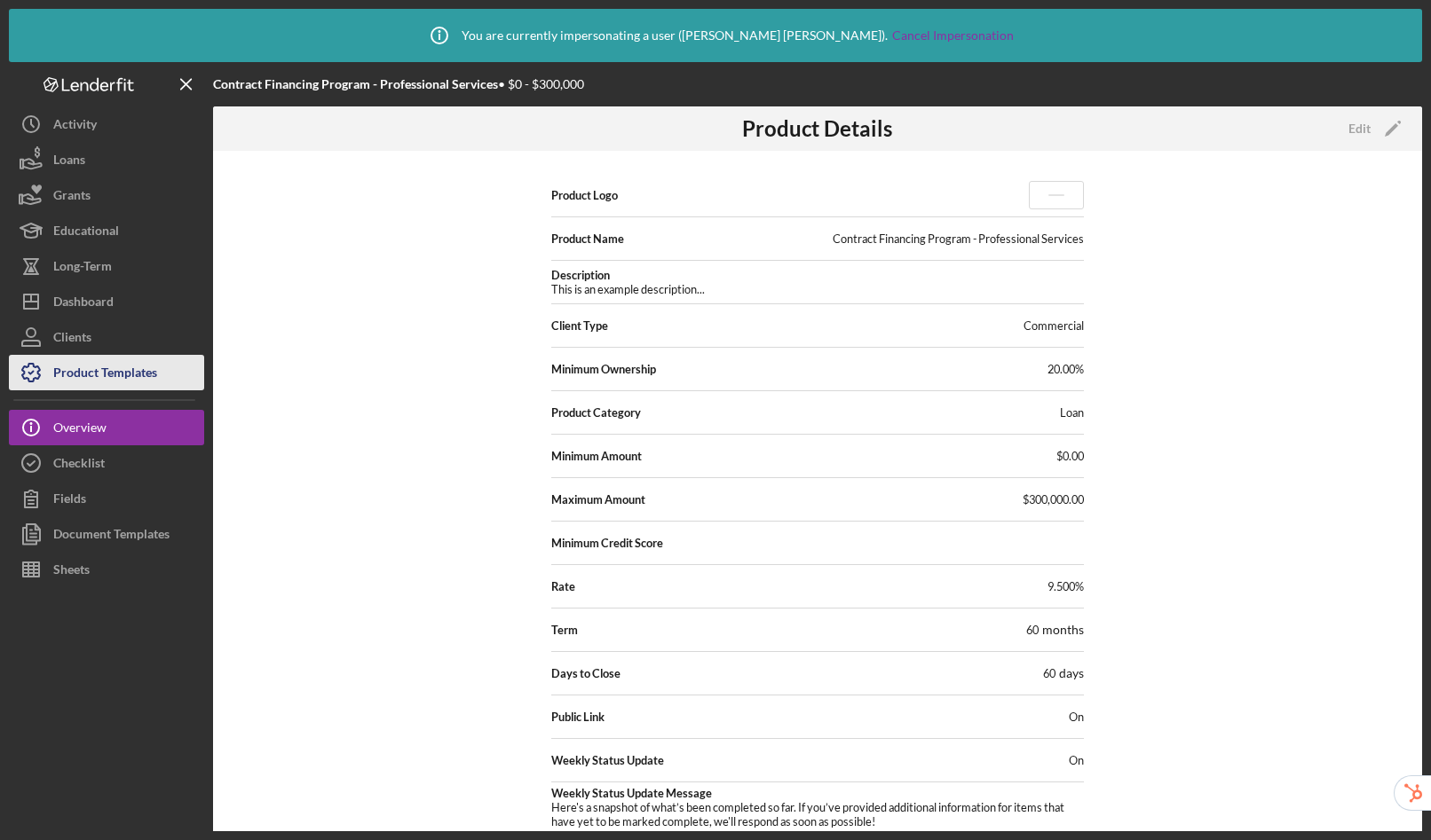
click at [129, 367] on div "Product Templates" at bounding box center [105, 375] width 104 height 40
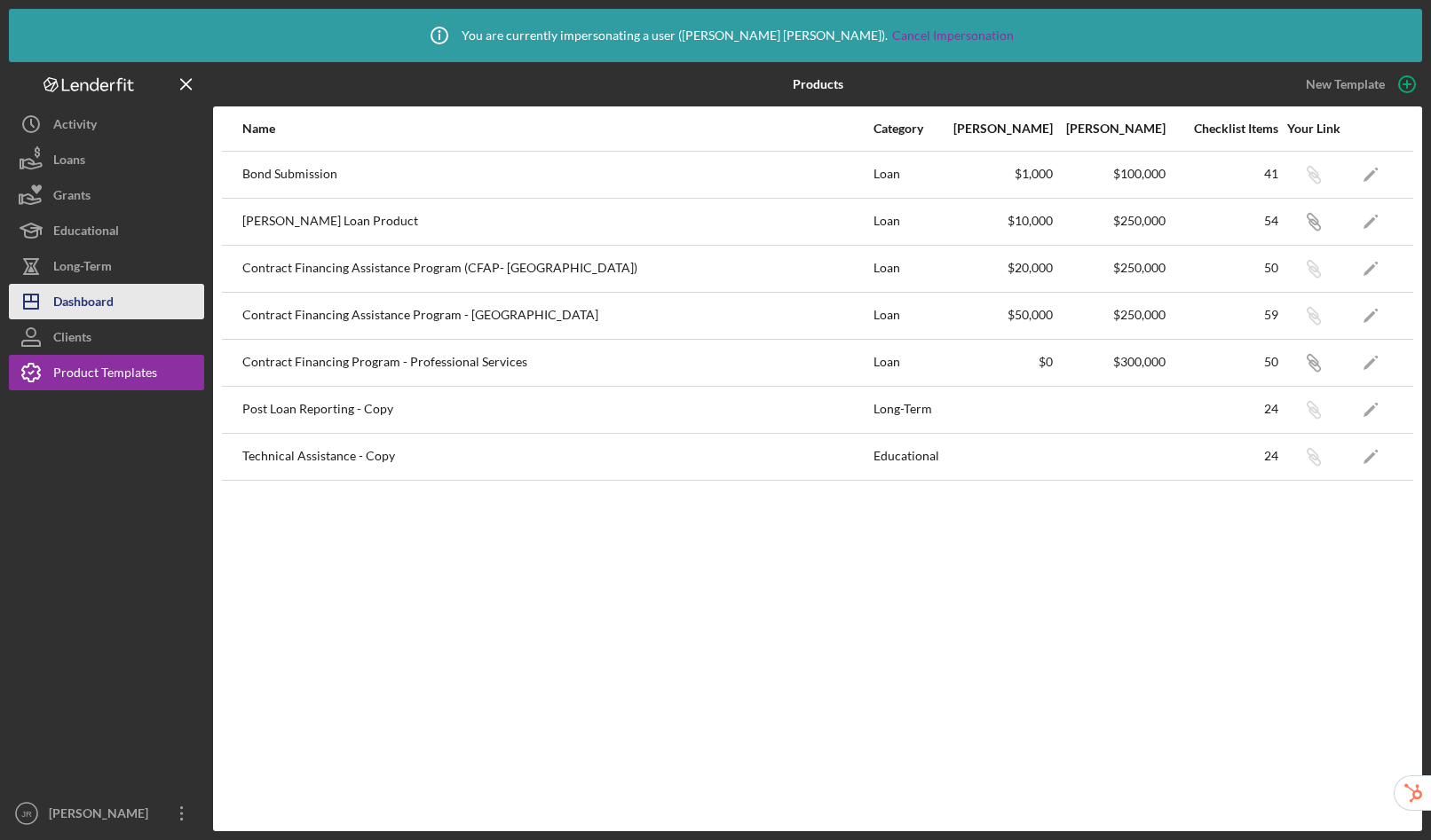
click at [88, 288] on div "Dashboard" at bounding box center [83, 303] width 60 height 40
